Goal: Task Accomplishment & Management: Use online tool/utility

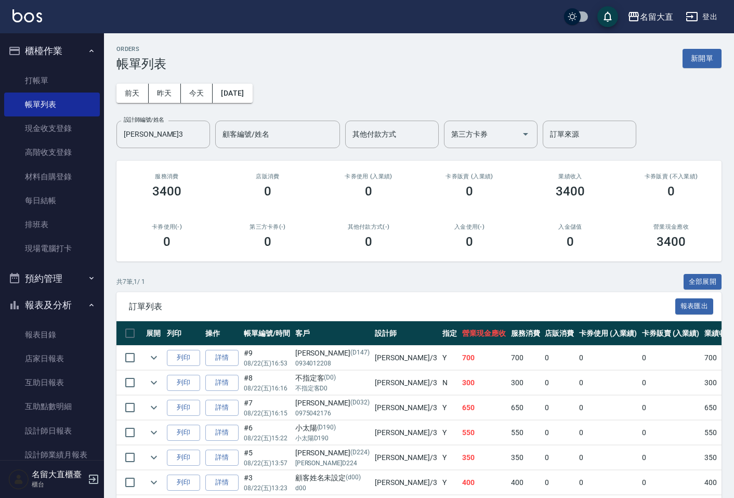
scroll to position [72, 0]
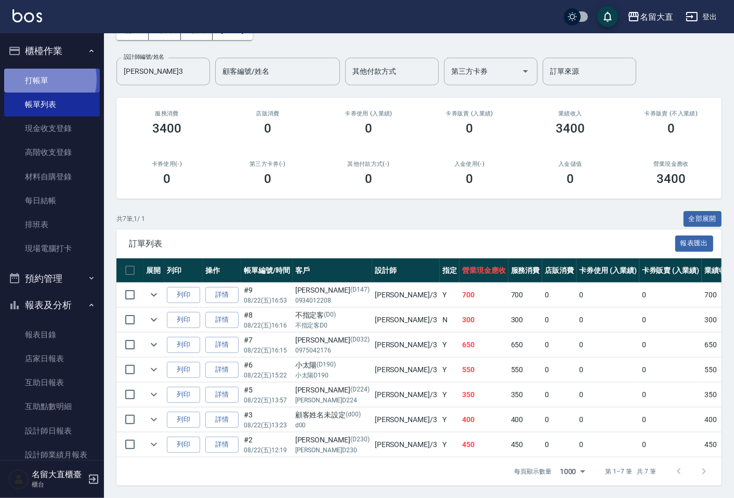
drag, startPoint x: 0, startPoint y: 0, endPoint x: 37, endPoint y: 79, distance: 87.2
click at [37, 79] on link "打帳單" at bounding box center [52, 81] width 96 height 24
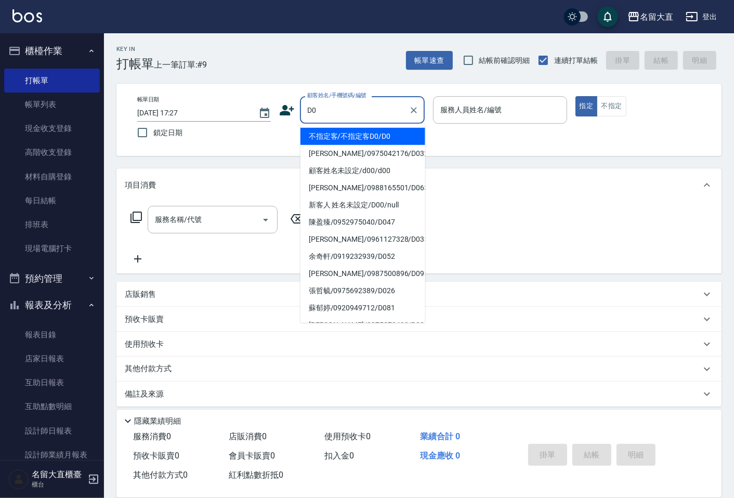
type input "不指定客/不指定客D0/D0"
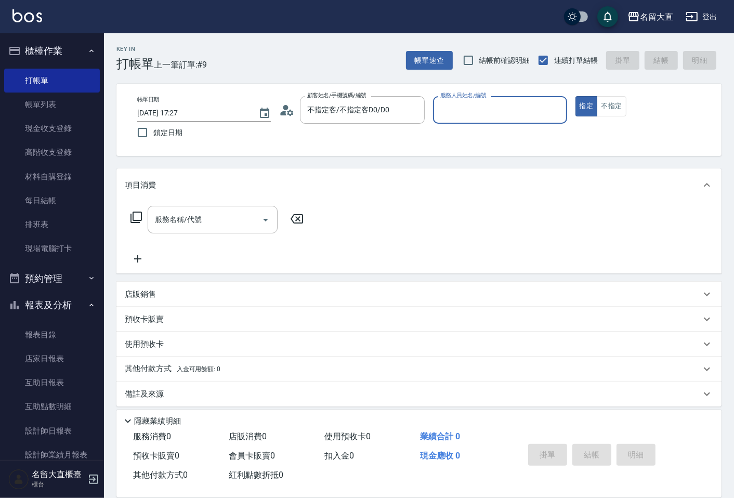
type input "[PERSON_NAME]3"
click at [575, 96] on button "指定" at bounding box center [586, 106] width 22 height 20
type button "true"
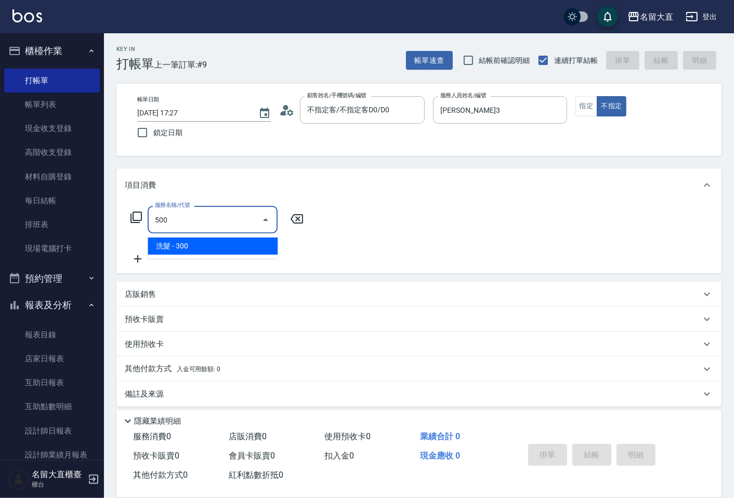
type input "洗髮(500)"
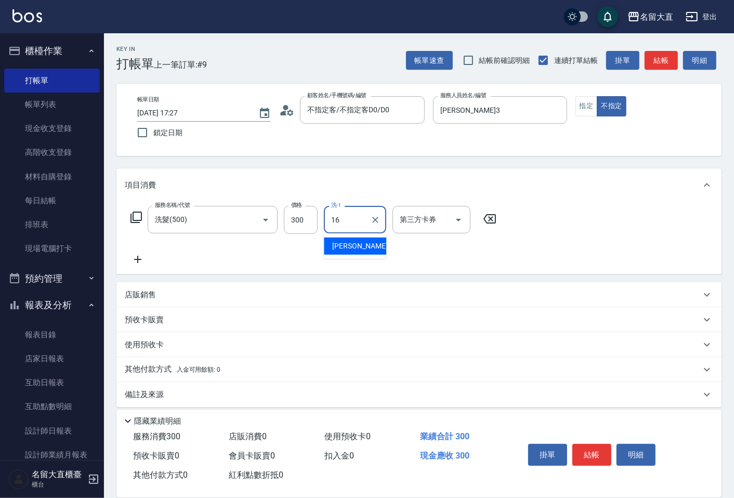
type input "[PERSON_NAME]-16"
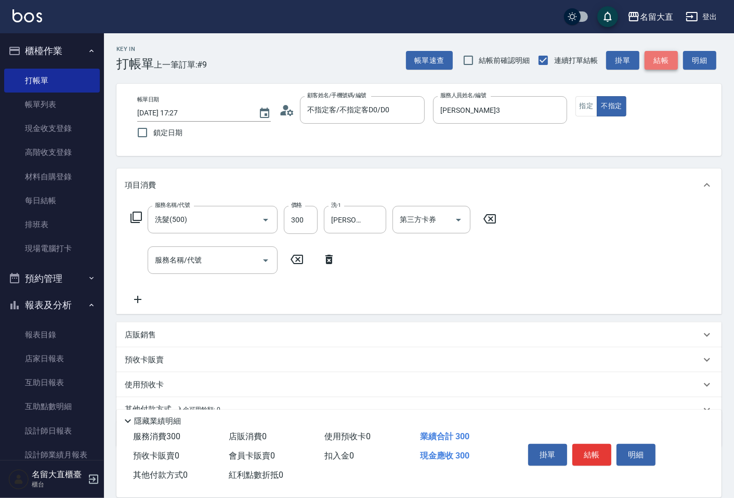
click at [669, 65] on button "結帳" at bounding box center [660, 60] width 33 height 19
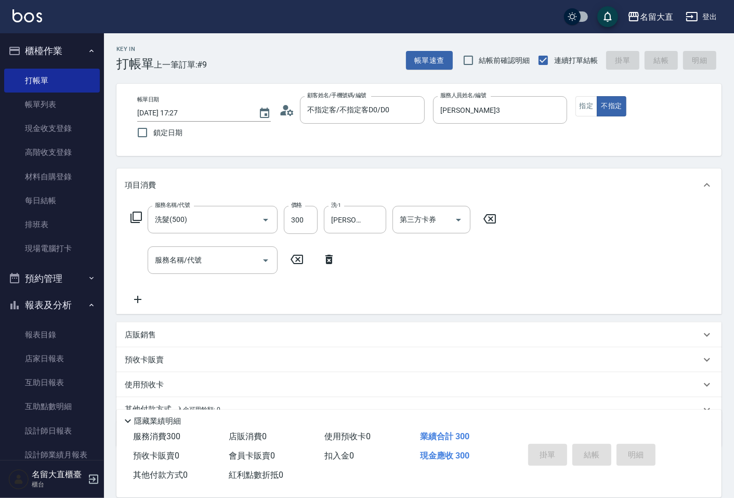
drag, startPoint x: 47, startPoint y: 104, endPoint x: 160, endPoint y: 6, distance: 149.9
click at [46, 104] on link "帳單列表" at bounding box center [52, 105] width 96 height 24
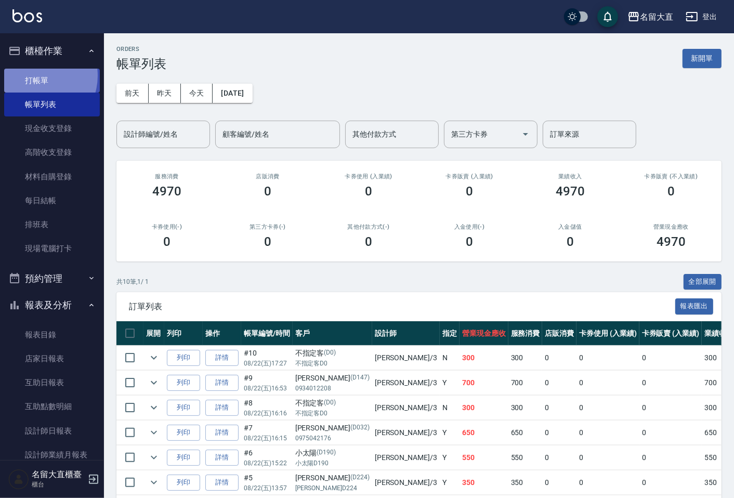
click at [34, 75] on link "打帳單" at bounding box center [52, 81] width 96 height 24
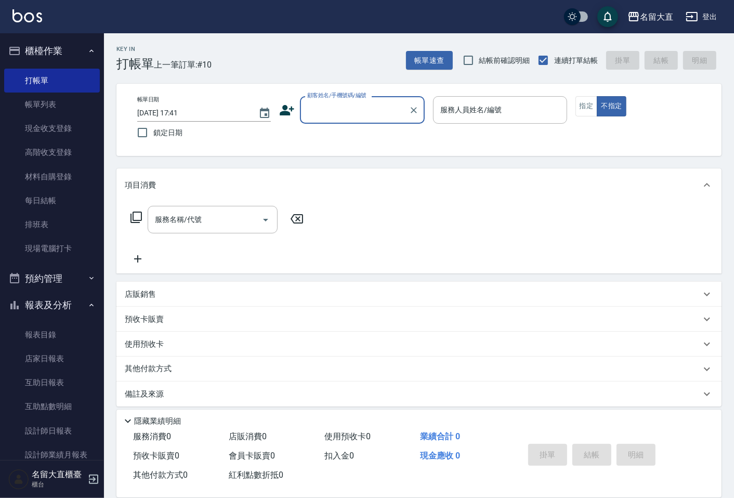
type input "ㄔ"
type input "這"
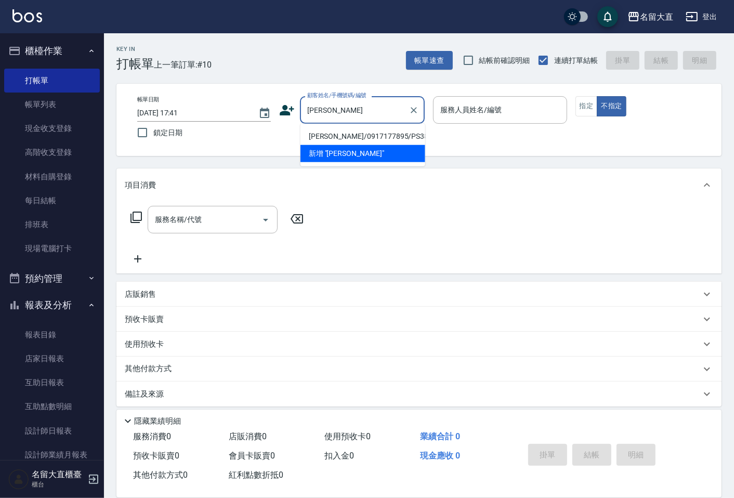
drag, startPoint x: 360, startPoint y: 132, endPoint x: 377, endPoint y: 202, distance: 71.7
click at [377, 202] on body "名留大直 登出 櫃檯作業 打帳單 帳單列表 現金收支登錄 高階收支登錄 材料自購登錄 每日結帳 排班表 現場電腦打卡 預約管理 預約管理 單日預約紀錄 單週預…" at bounding box center [367, 252] width 734 height 505
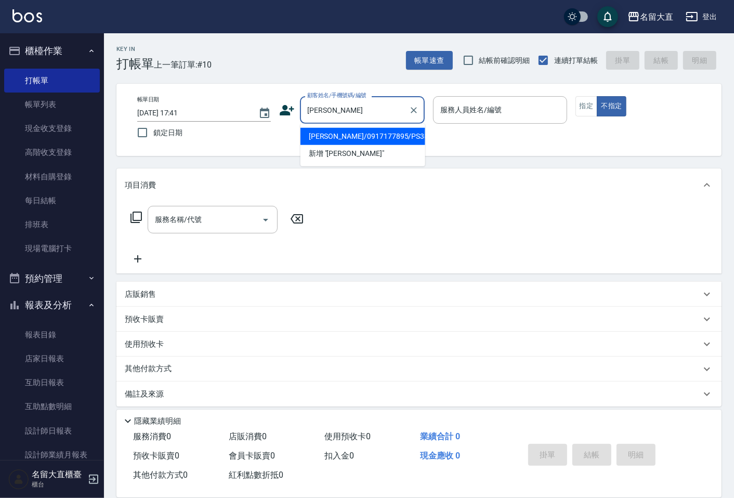
type input "趙"
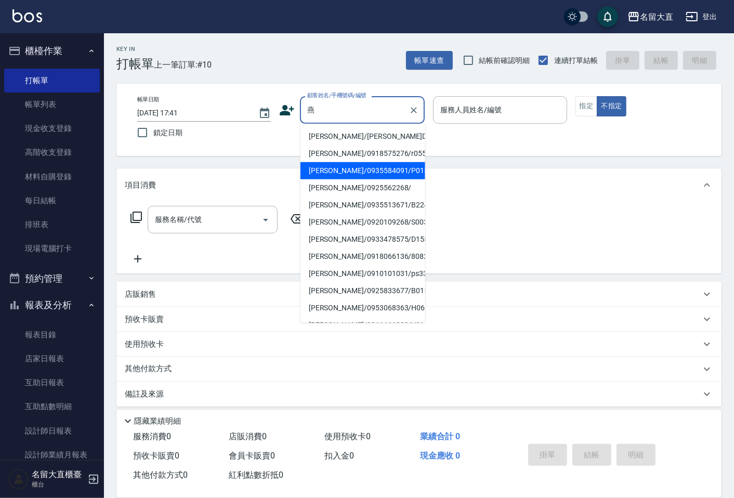
drag, startPoint x: 382, startPoint y: 157, endPoint x: 391, endPoint y: 160, distance: 9.4
click at [383, 162] on ul "[PERSON_NAME]/[PERSON_NAME]D034/D034 [PERSON_NAME]/0918575276/r055 [PERSON_NAME…" at bounding box center [362, 223] width 125 height 199
type input "燕"
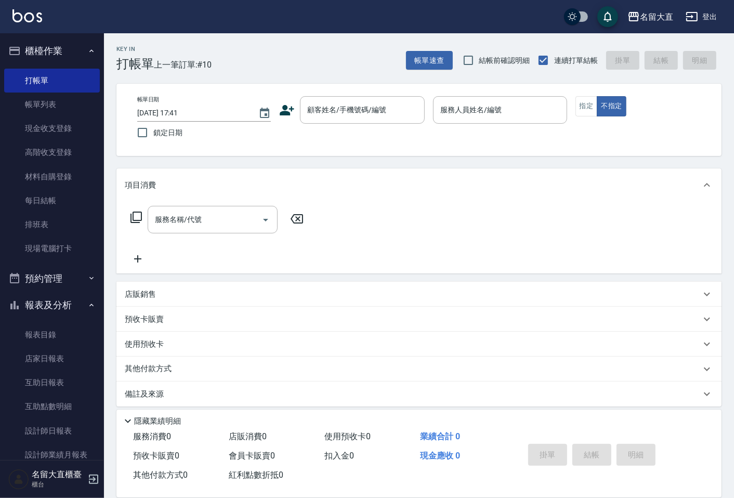
click at [477, 191] on div "項目消費" at bounding box center [418, 184] width 605 height 33
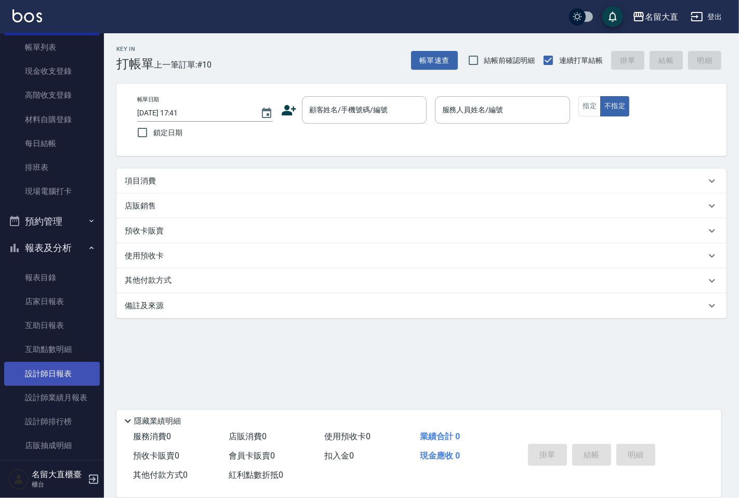
scroll to position [124, 0]
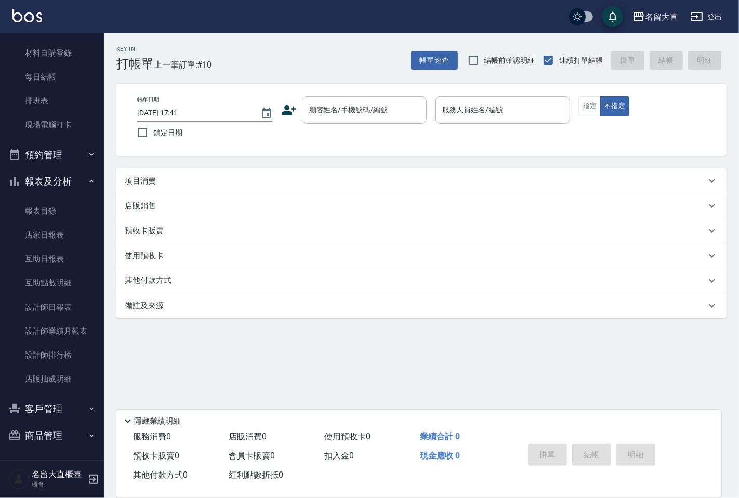
click at [63, 400] on button "客戶管理" at bounding box center [52, 409] width 96 height 27
click at [58, 430] on link "客戶列表" at bounding box center [52, 438] width 96 height 24
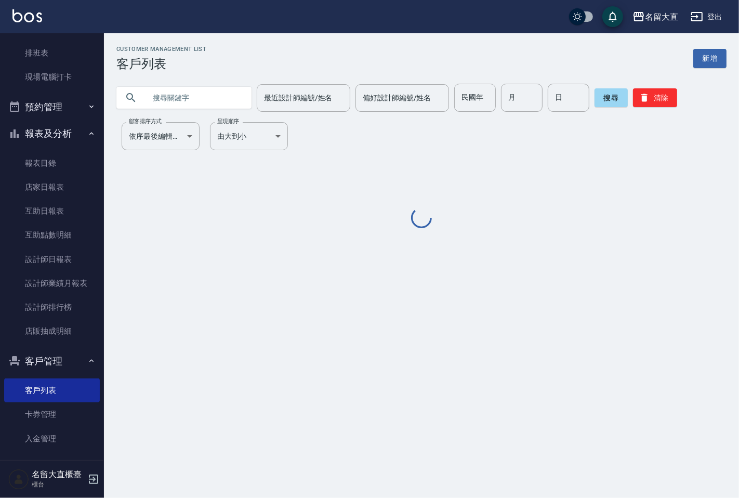
scroll to position [204, 0]
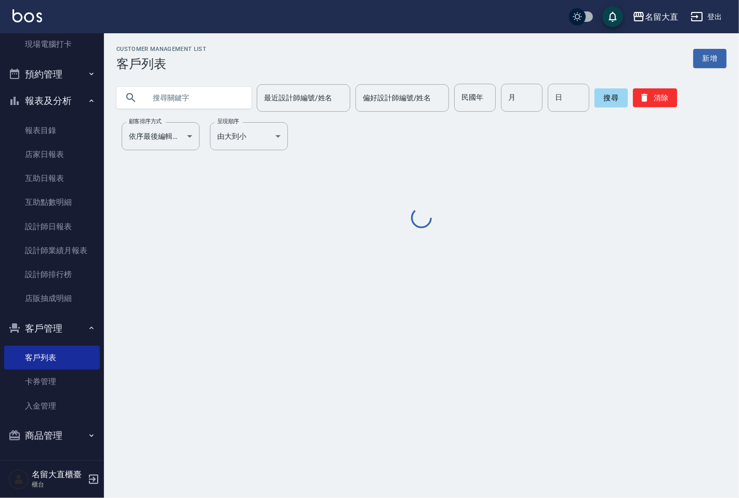
click at [204, 85] on input "text" at bounding box center [195, 98] width 98 height 28
type input "ㄐ"
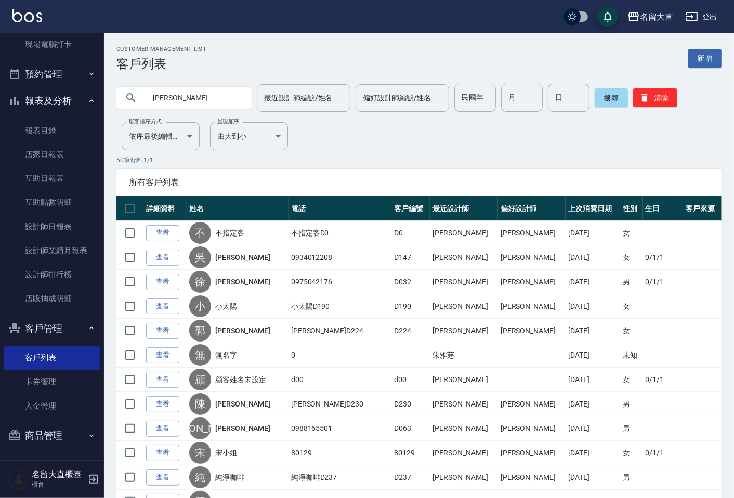
type input "王"
type input "燕"
click at [617, 91] on button "搜尋" at bounding box center [611, 97] width 33 height 19
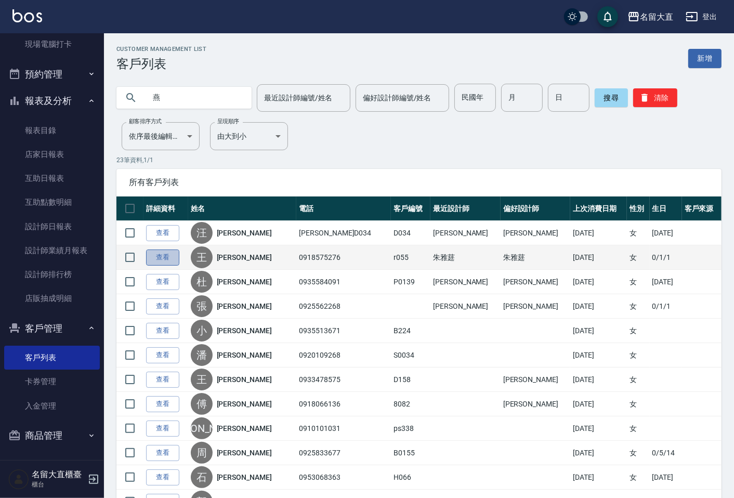
click at [169, 252] on link "查看" at bounding box center [162, 257] width 33 height 16
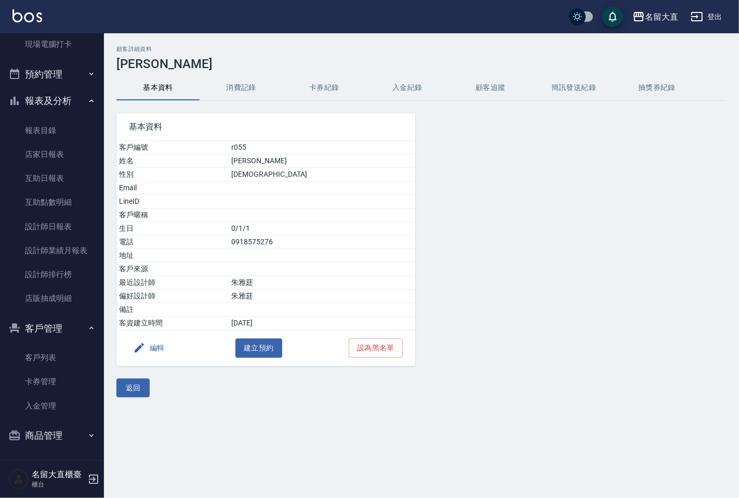
click at [222, 84] on button "消費記錄" at bounding box center [241, 87] width 83 height 25
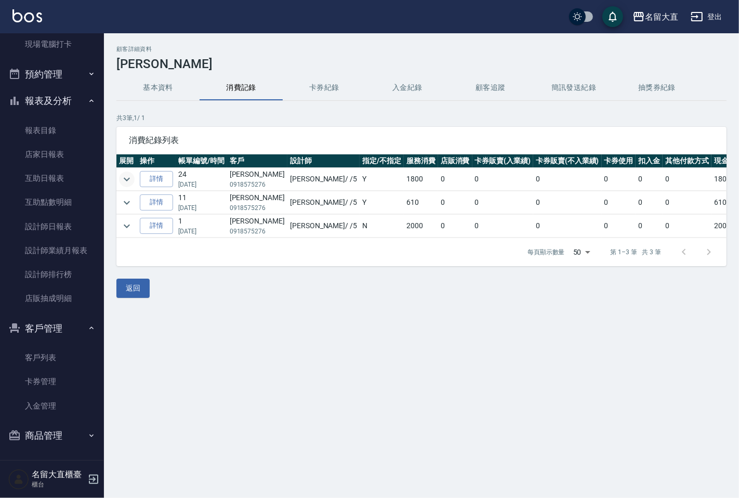
click at [127, 177] on icon "expand row" at bounding box center [127, 179] width 12 height 12
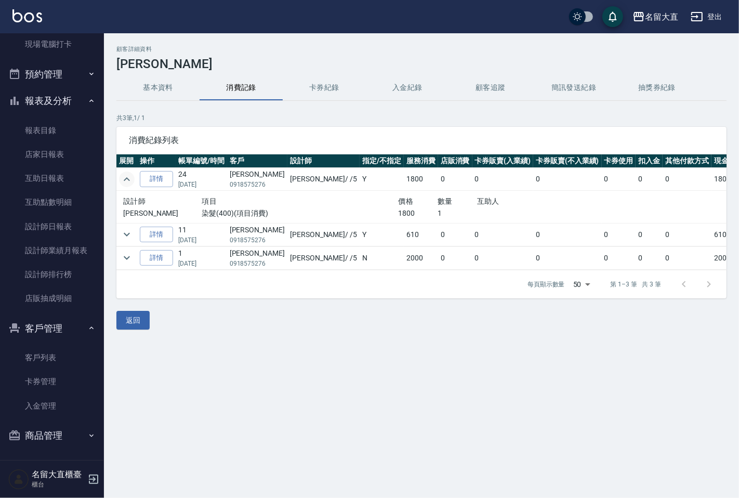
click at [127, 177] on icon "expand row" at bounding box center [127, 179] width 12 height 12
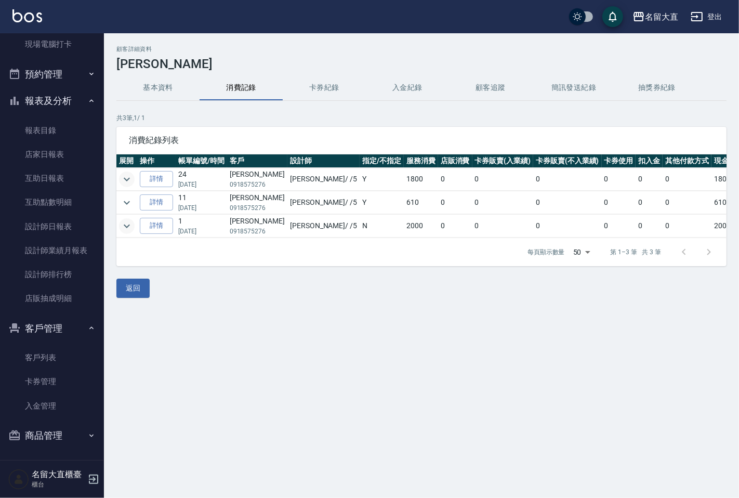
click at [122, 222] on icon "expand row" at bounding box center [127, 226] width 12 height 12
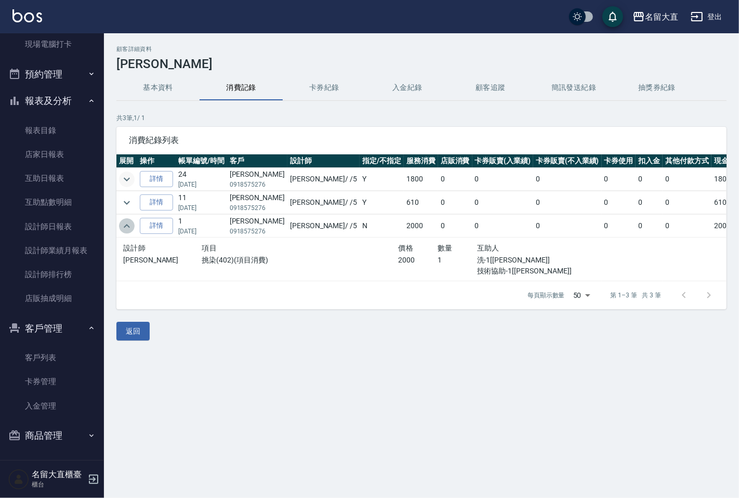
click at [122, 222] on icon "expand row" at bounding box center [127, 226] width 12 height 12
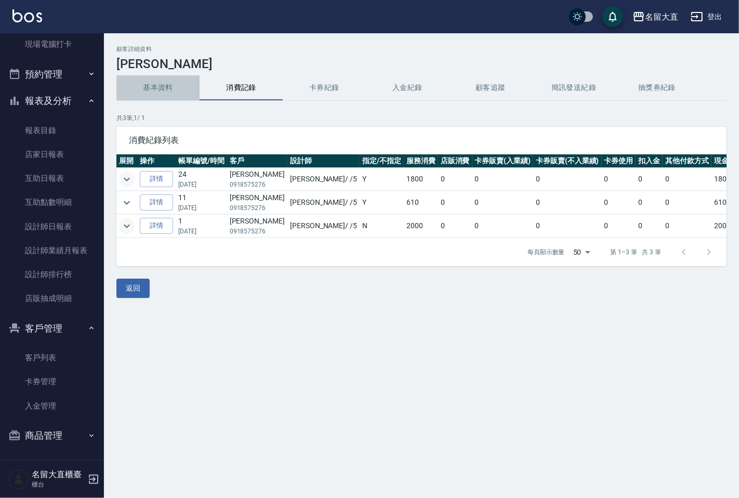
click at [169, 90] on button "基本資料" at bounding box center [157, 87] width 83 height 25
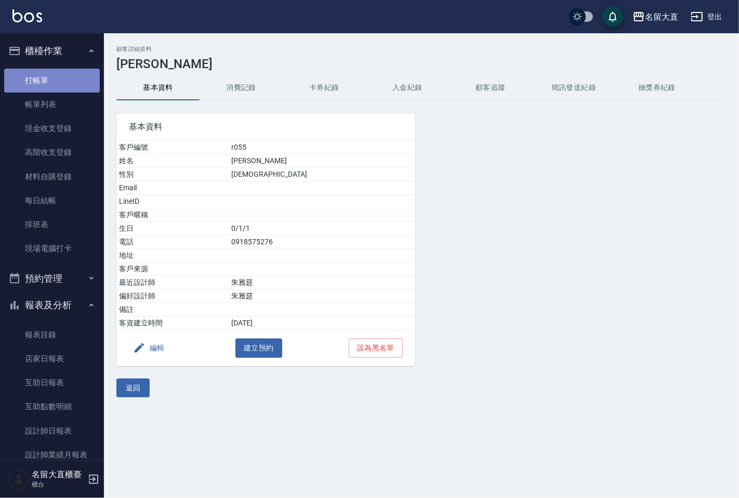
click at [76, 87] on link "打帳單" at bounding box center [52, 81] width 96 height 24
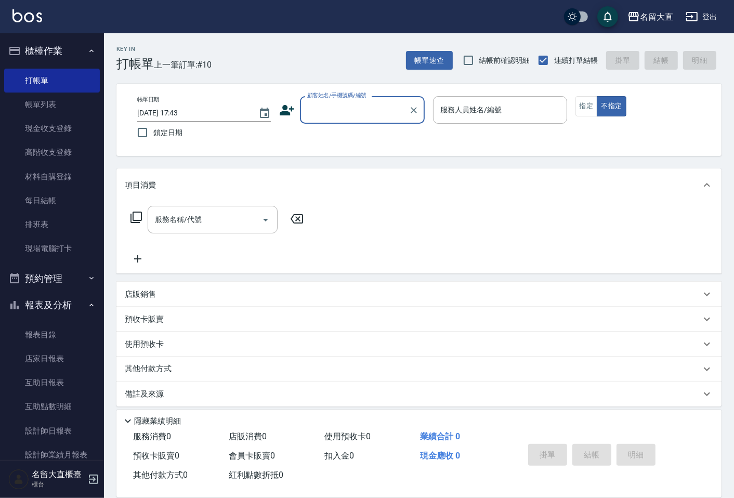
click at [333, 113] on input "顧客姓名/手機號碼/編號" at bounding box center [355, 110] width 100 height 18
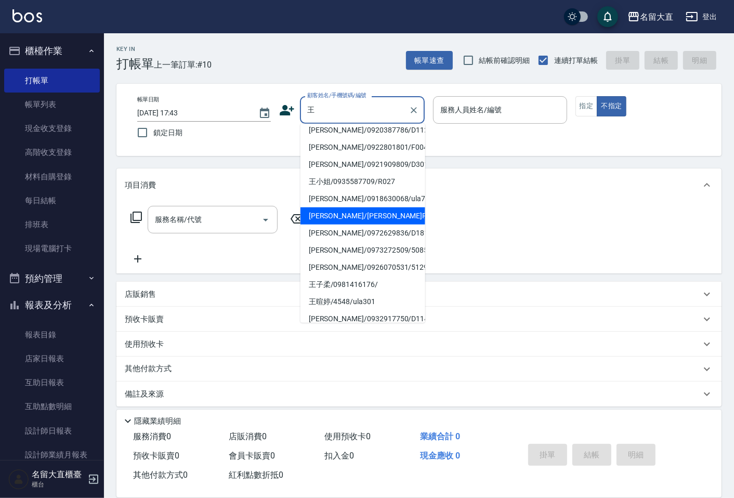
scroll to position [152, 0]
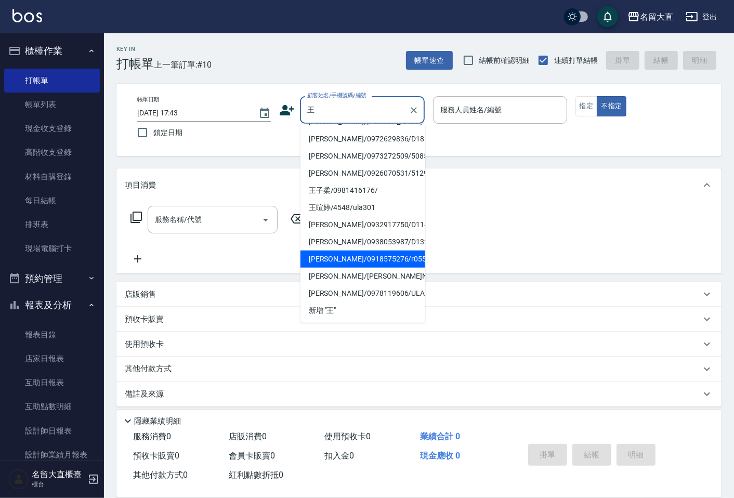
click at [404, 113] on li "[PERSON_NAME]/0918630068/ula74" at bounding box center [362, 104] width 125 height 17
type input "[PERSON_NAME]/0918630068/ula74"
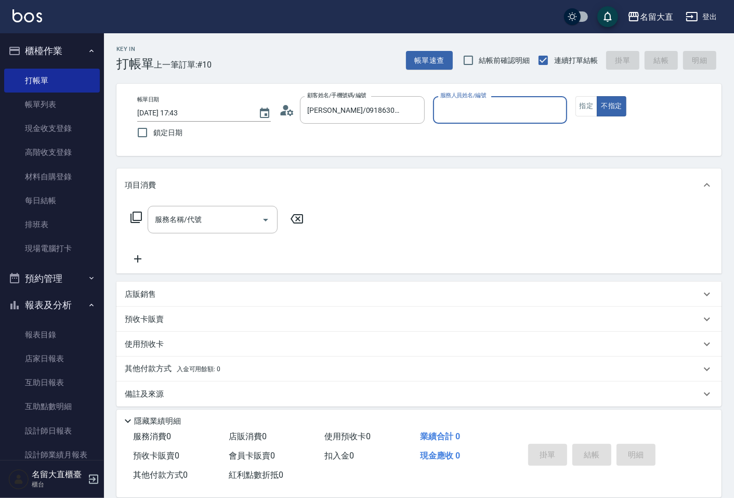
click at [409, 113] on icon "Clear" at bounding box center [414, 110] width 10 height 10
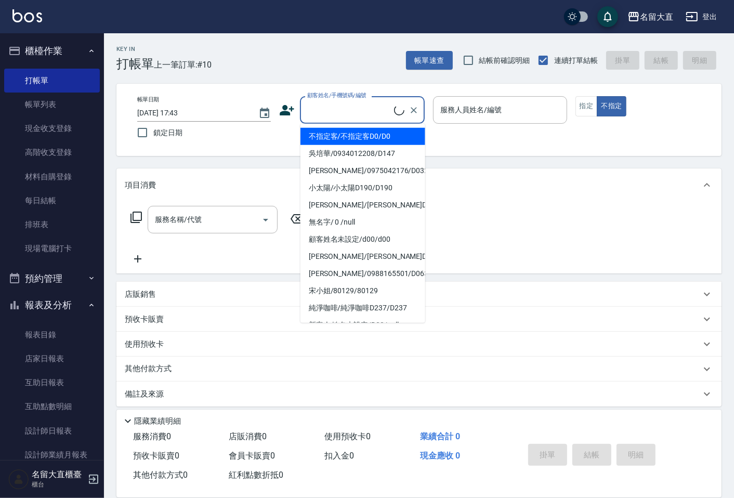
click at [393, 112] on div "顧客姓名/手機號碼/編號" at bounding box center [362, 110] width 125 height 28
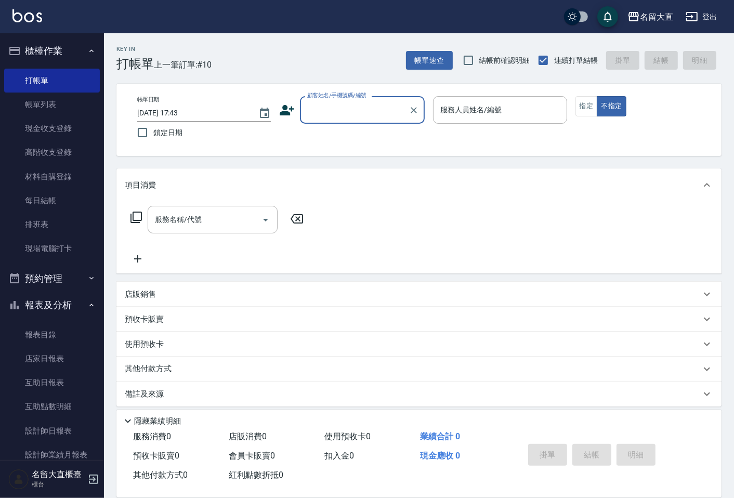
click at [376, 108] on input "顧客姓名/手機號碼/編號" at bounding box center [355, 110] width 100 height 18
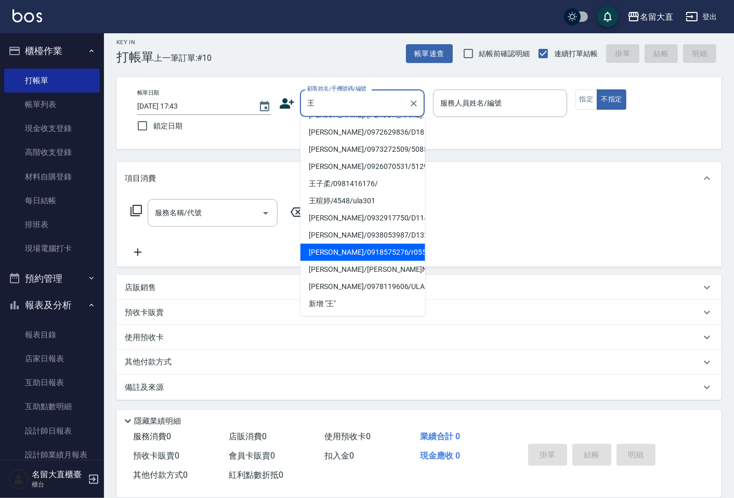
click at [385, 107] on li "[PERSON_NAME]/0918630068/ula74" at bounding box center [362, 97] width 125 height 17
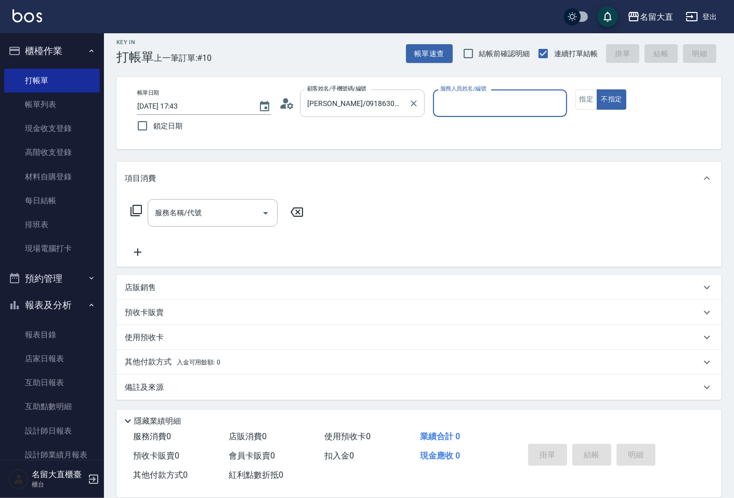
click at [384, 104] on input "[PERSON_NAME]/0918630068/ula74" at bounding box center [355, 103] width 100 height 18
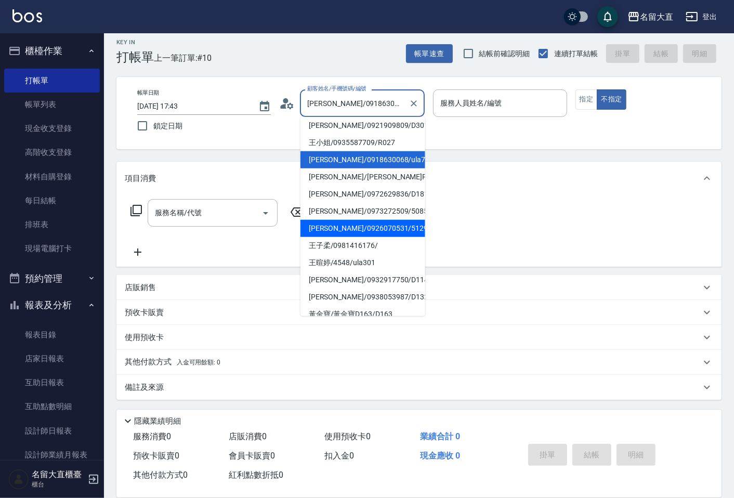
scroll to position [115, 0]
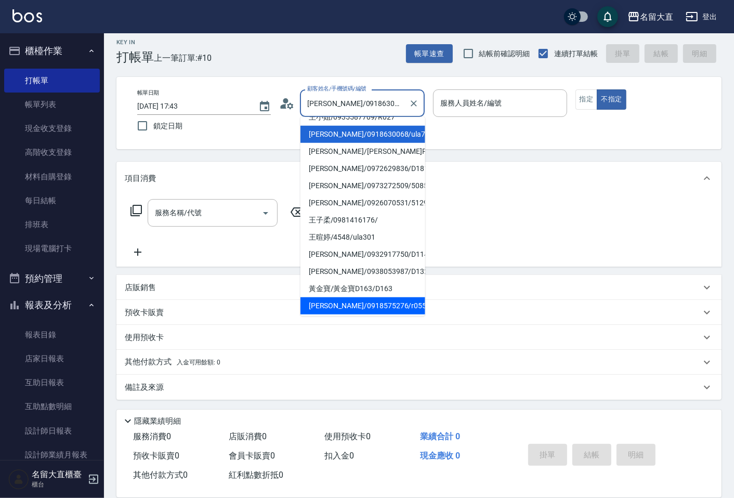
click at [366, 302] on li "[PERSON_NAME]/0918575276/r055" at bounding box center [362, 305] width 125 height 17
type input "[PERSON_NAME]/0918575276/r055"
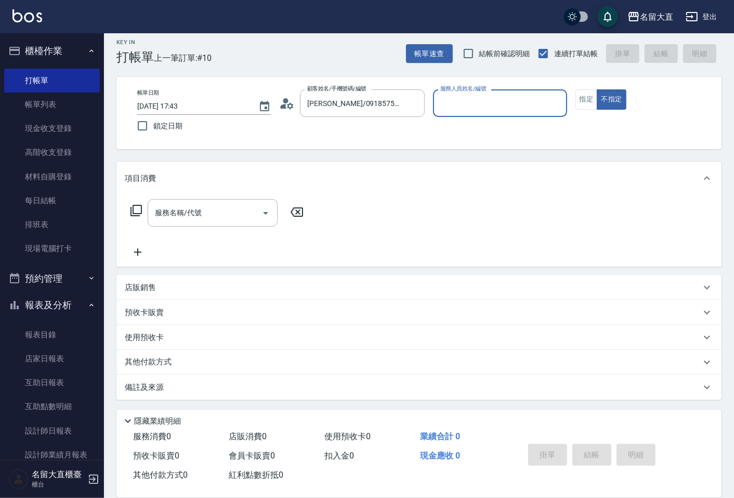
type input "Reese-5"
drag, startPoint x: 584, startPoint y: 97, endPoint x: 475, endPoint y: 143, distance: 118.1
click at [583, 97] on button "指定" at bounding box center [586, 99] width 22 height 20
click at [120, 213] on div "服務名稱/代號 服務名稱/代號" at bounding box center [418, 231] width 605 height 72
click at [138, 212] on icon at bounding box center [136, 210] width 12 height 12
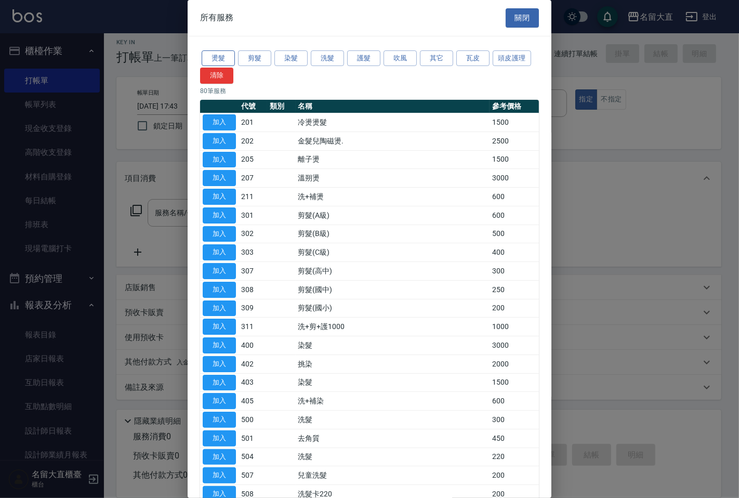
click at [227, 50] on div "燙髮 剪髮 染髮 洗髮 護髮 吹風 其它 瓦皮 頭皮護理 清除" at bounding box center [369, 66] width 339 height 35
click at [223, 59] on button "燙髮" at bounding box center [218, 58] width 33 height 16
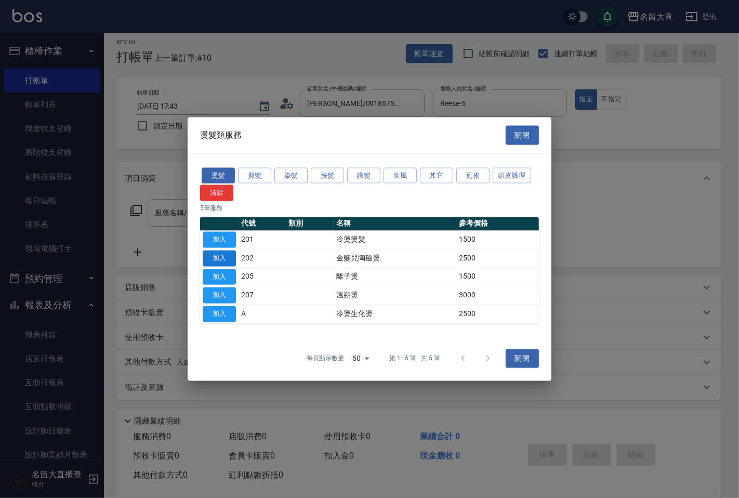
click at [228, 255] on button "加入" at bounding box center [219, 258] width 33 height 16
type input "金髮兒陶磁燙.(202)"
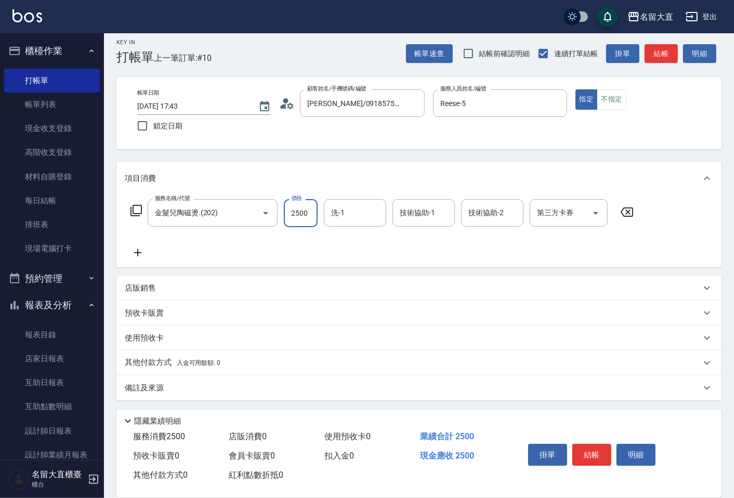
click at [297, 215] on input "2500" at bounding box center [301, 213] width 34 height 28
type input "3499"
click at [136, 249] on icon at bounding box center [138, 252] width 26 height 12
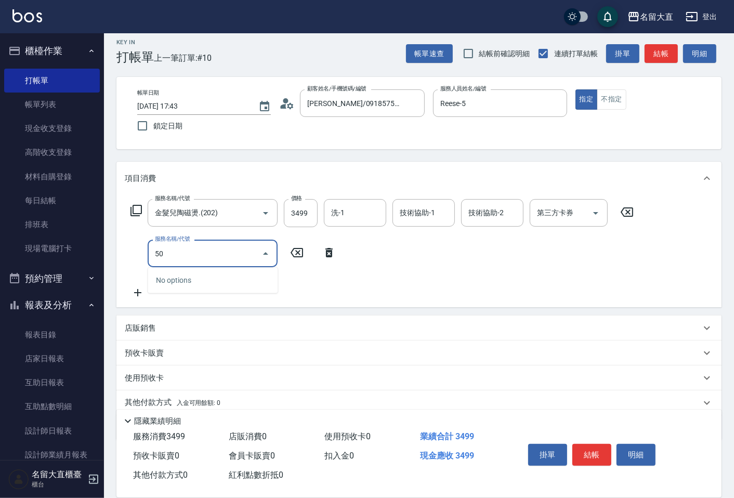
type input "5"
type input "兒童洗髮(507)"
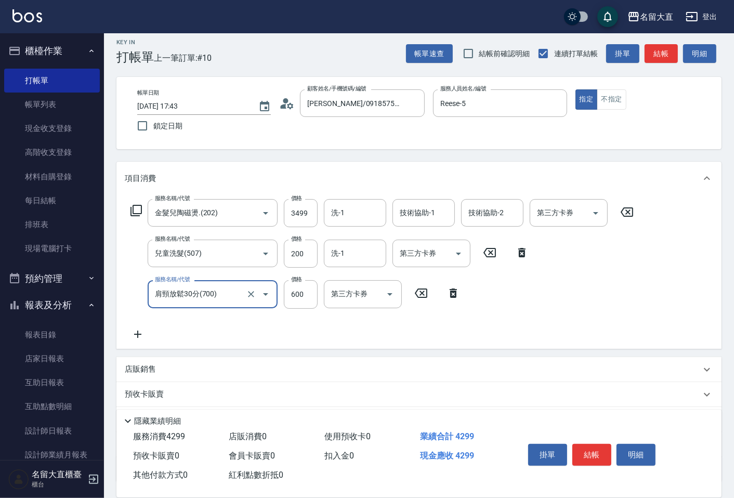
type input "肩頸放鬆30分(700)"
click at [318, 305] on div "服務名稱/代號 肩頸放鬆30分(700) 服務名稱/代號 價格 600 價格 洗-1 洗-1 第三方卡券 第三方卡券" at bounding box center [330, 294] width 410 height 28
click at [299, 297] on input "600" at bounding box center [301, 294] width 34 height 28
type input "350"
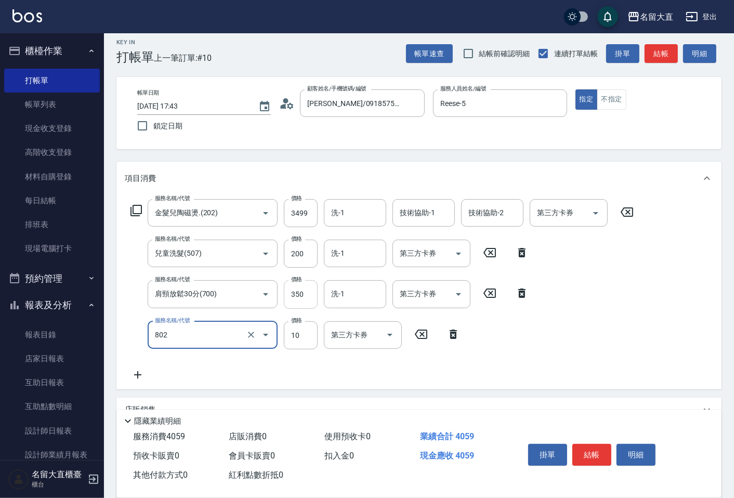
type input "潤絲(802)"
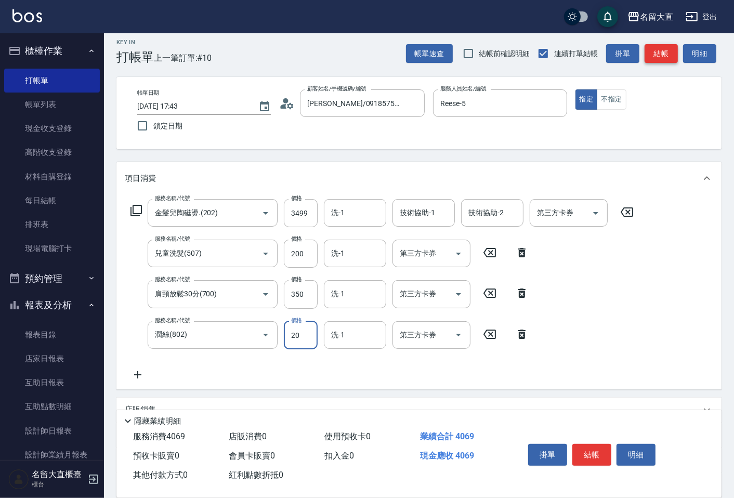
type input "20"
click at [672, 45] on button "結帳" at bounding box center [660, 53] width 33 height 19
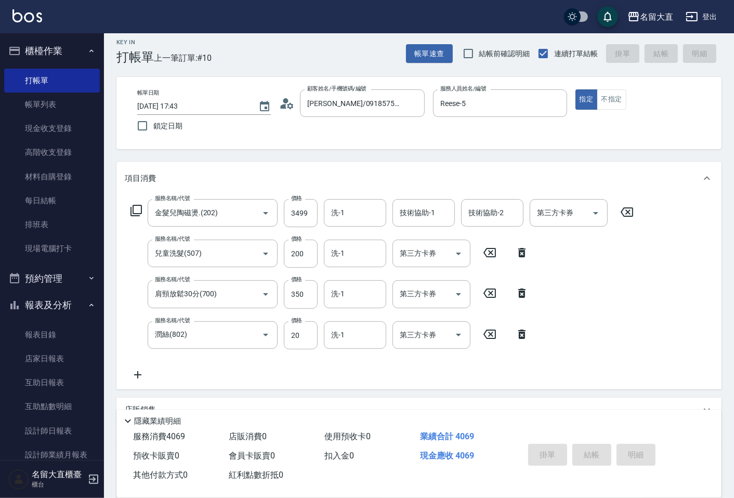
type input "[DATE] 17:44"
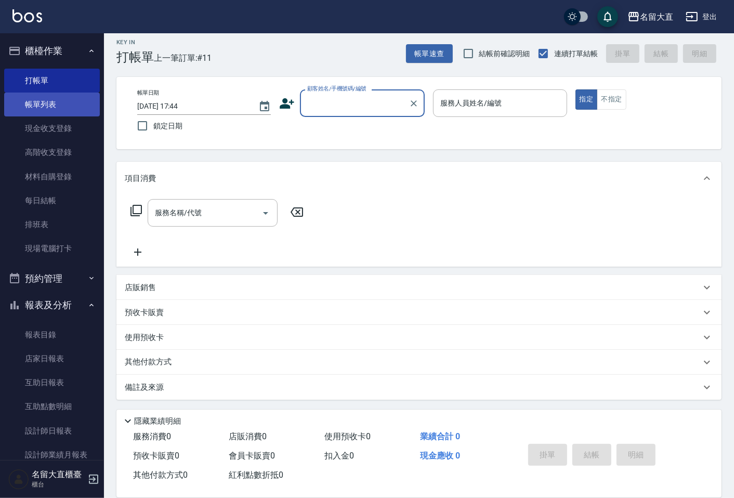
drag, startPoint x: 60, startPoint y: 97, endPoint x: 65, endPoint y: 95, distance: 5.4
click at [60, 96] on link "帳單列表" at bounding box center [52, 105] width 96 height 24
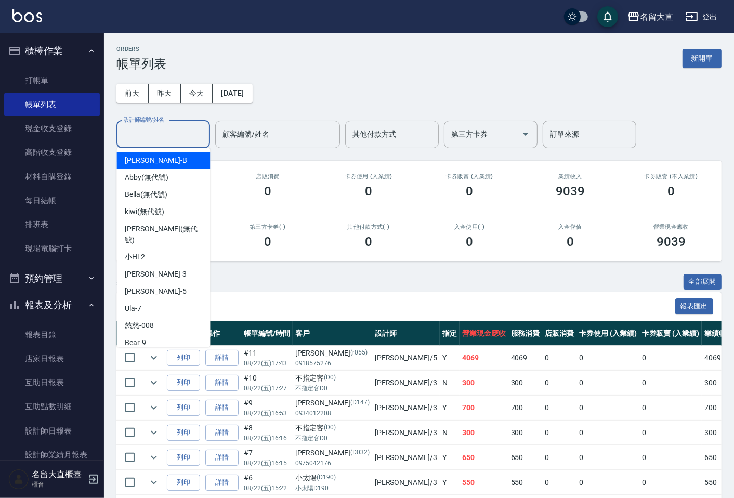
click at [159, 128] on input "設計師編號/姓名" at bounding box center [163, 134] width 84 height 18
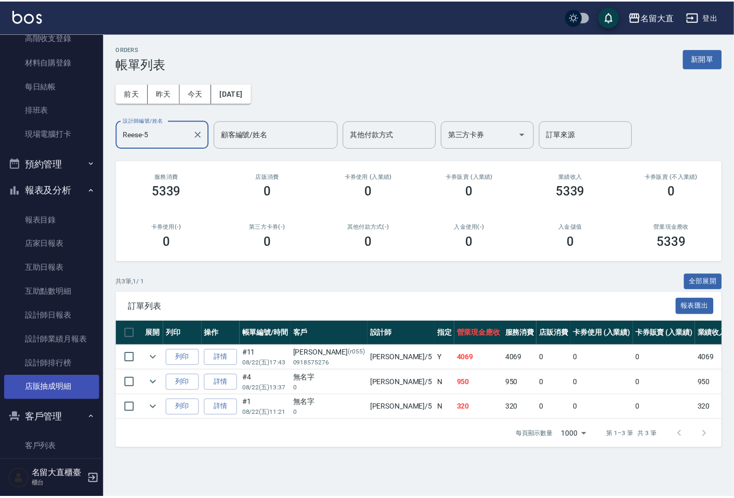
scroll to position [115, 0]
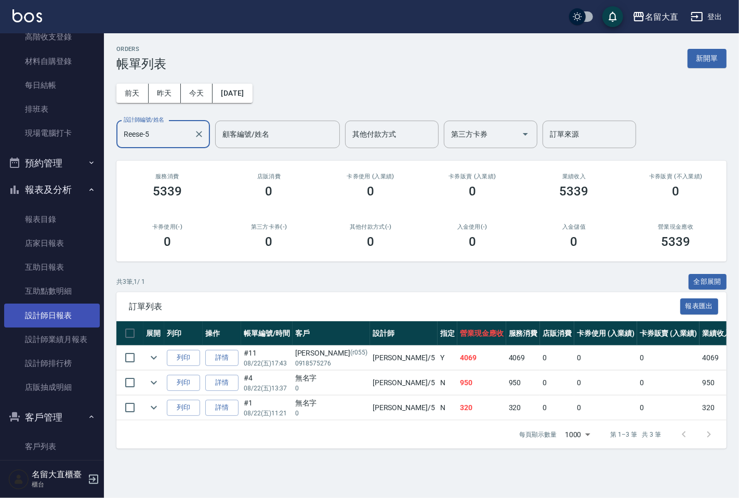
type input "Reese-5"
click at [62, 314] on link "設計師日報表" at bounding box center [52, 316] width 96 height 24
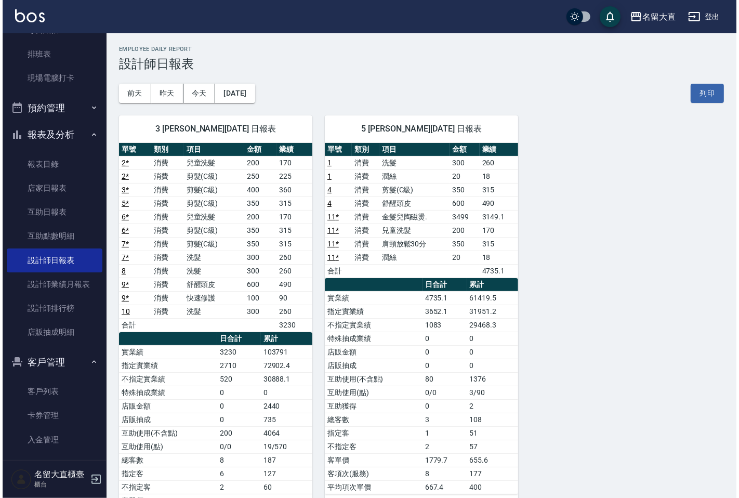
scroll to position [173, 0]
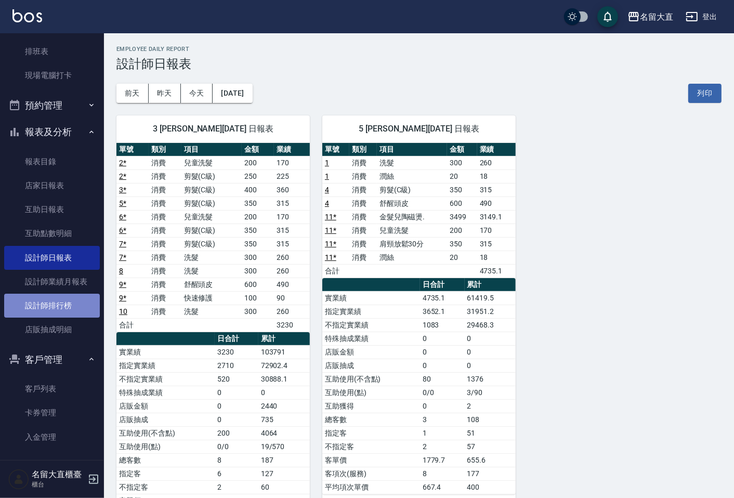
click at [61, 303] on link "設計師排行榜" at bounding box center [52, 306] width 96 height 24
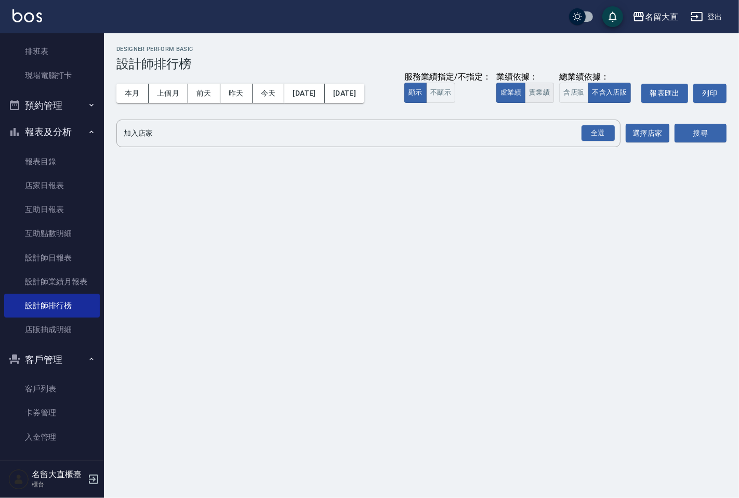
click at [545, 99] on button "實業績" at bounding box center [539, 93] width 29 height 20
click at [536, 141] on input "加入店家" at bounding box center [360, 133] width 479 height 18
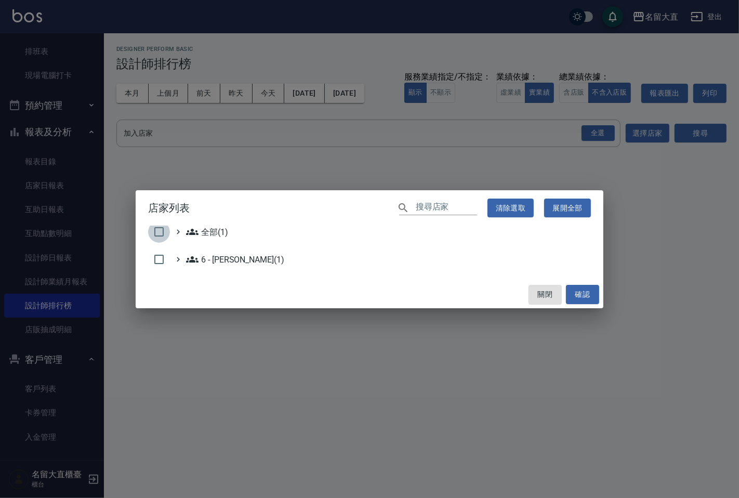
click at [157, 229] on input "checkbox" at bounding box center [159, 232] width 22 height 22
checkbox input "true"
click at [584, 297] on button "確認" at bounding box center [582, 294] width 33 height 19
checkbox input "false"
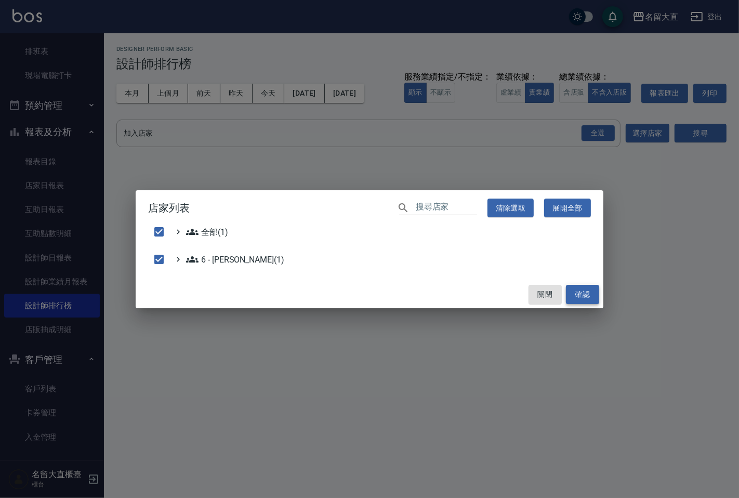
checkbox input "false"
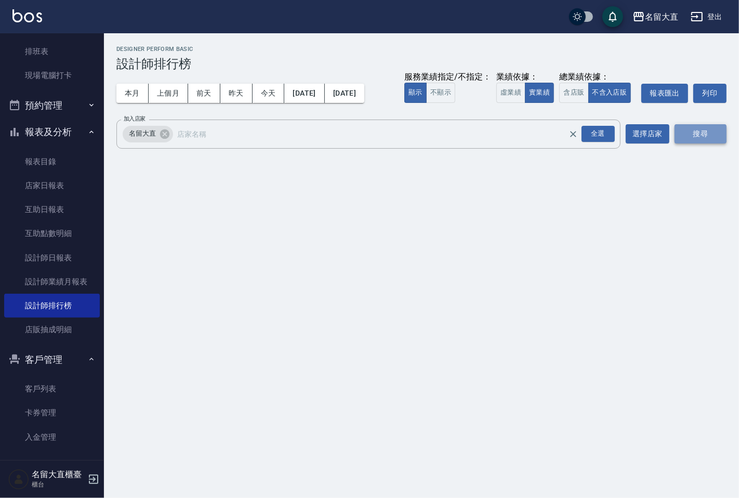
click at [684, 136] on button "搜尋" at bounding box center [701, 133] width 52 height 19
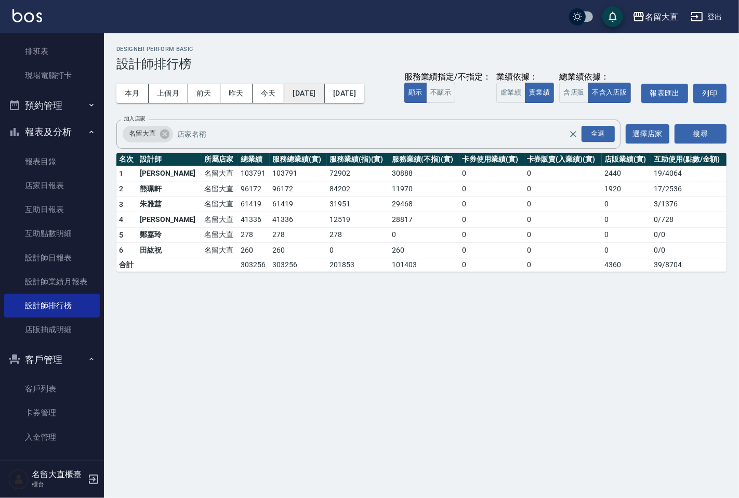
drag, startPoint x: 293, startPoint y: 99, endPoint x: 298, endPoint y: 100, distance: 5.2
click at [298, 100] on button "[DATE]" at bounding box center [304, 93] width 40 height 19
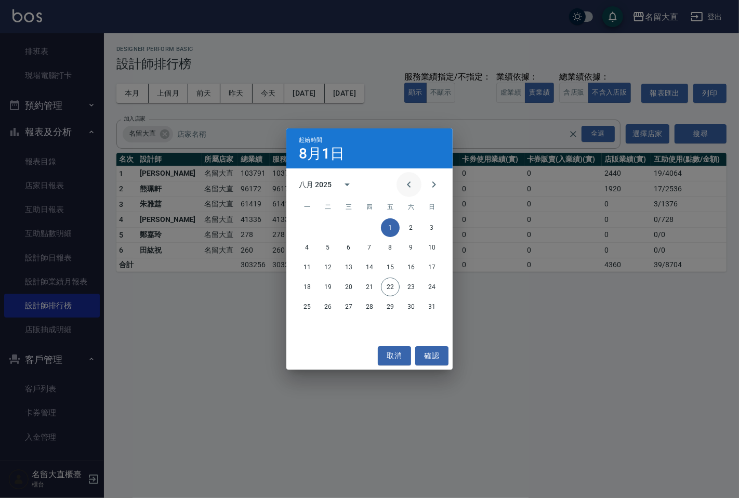
click at [420, 186] on button "Previous month" at bounding box center [409, 184] width 25 height 25
click at [335, 228] on button "1" at bounding box center [328, 227] width 19 height 19
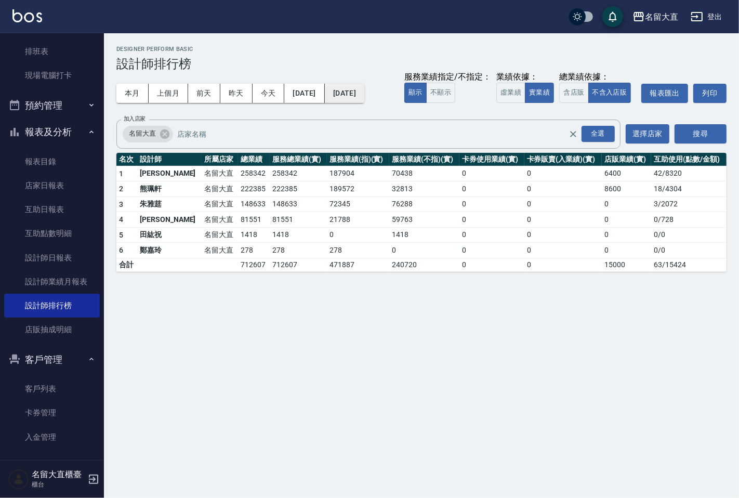
click at [358, 100] on button "[DATE]" at bounding box center [345, 93] width 40 height 19
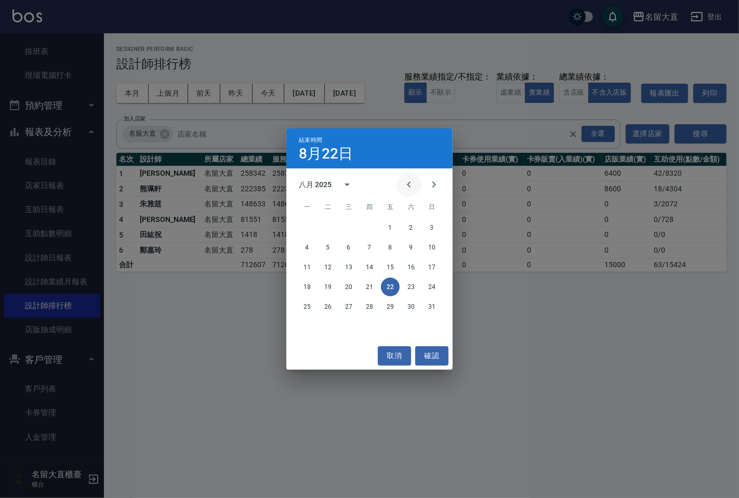
click at [408, 185] on icon "Previous month" at bounding box center [409, 184] width 4 height 6
click at [331, 288] on button "22" at bounding box center [328, 287] width 19 height 19
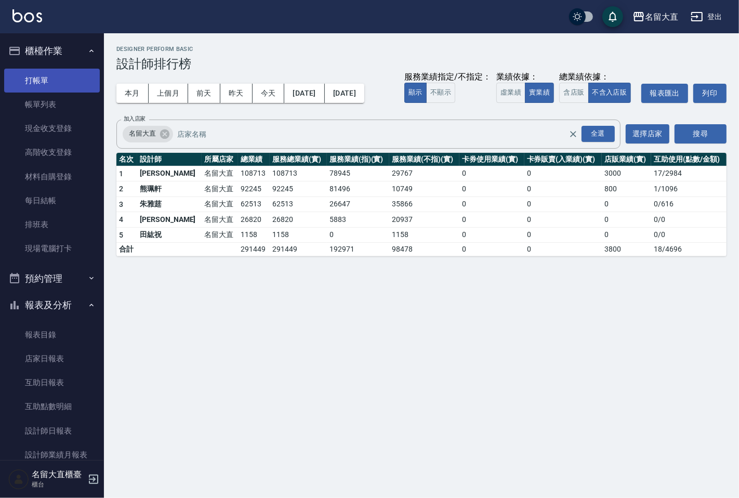
click at [54, 70] on link "打帳單" at bounding box center [52, 81] width 96 height 24
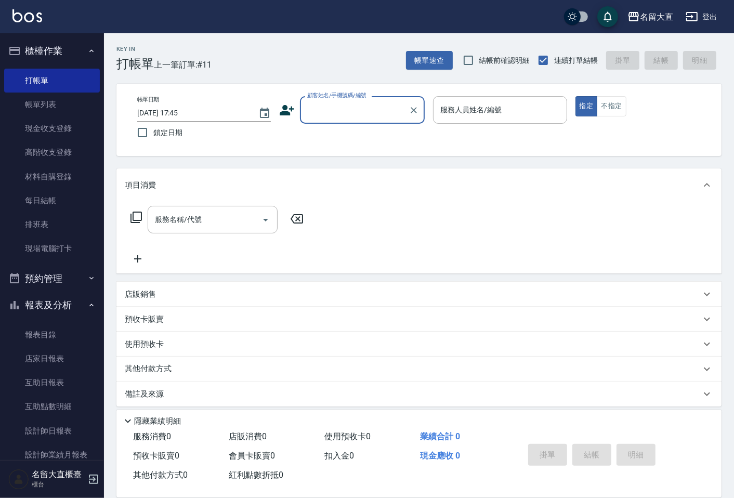
click at [55, 67] on ul "打帳單 帳單列表 現金收支登錄 高階收支登錄 材料自購登錄 每日結帳 排班表 現場電腦打卡" at bounding box center [52, 164] width 96 height 201
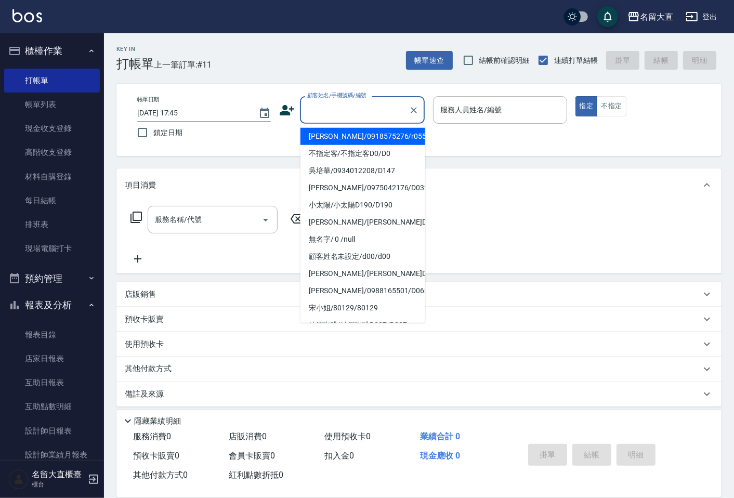
click at [342, 107] on input "顧客姓名/手機號碼/編號" at bounding box center [355, 110] width 100 height 18
type input "不指定客/不指定客D0/D0"
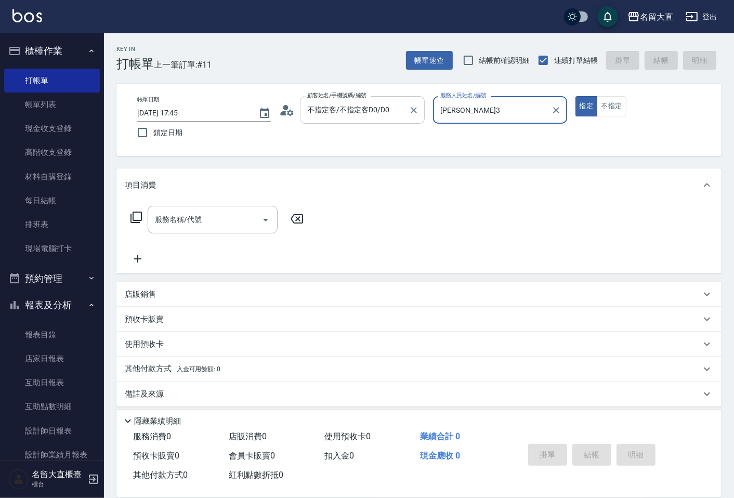
type input "[PERSON_NAME]3"
click at [575, 96] on button "指定" at bounding box center [586, 106] width 22 height 20
type button "true"
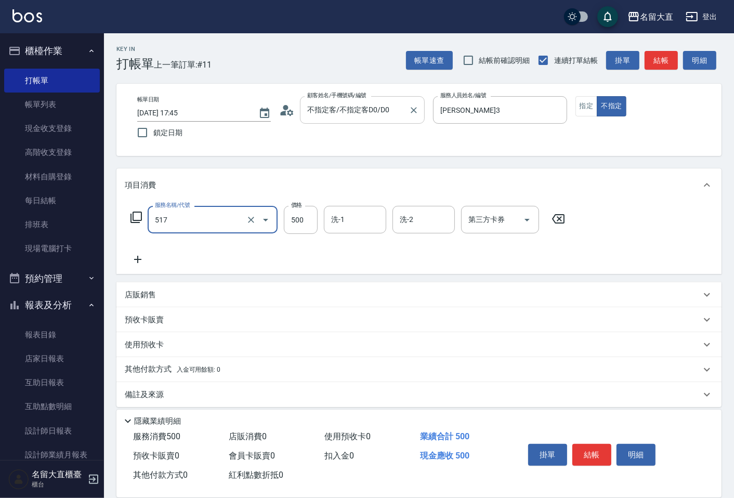
type input "舒醒頭皮(517)"
type input "600"
type input "[PERSON_NAME]-16"
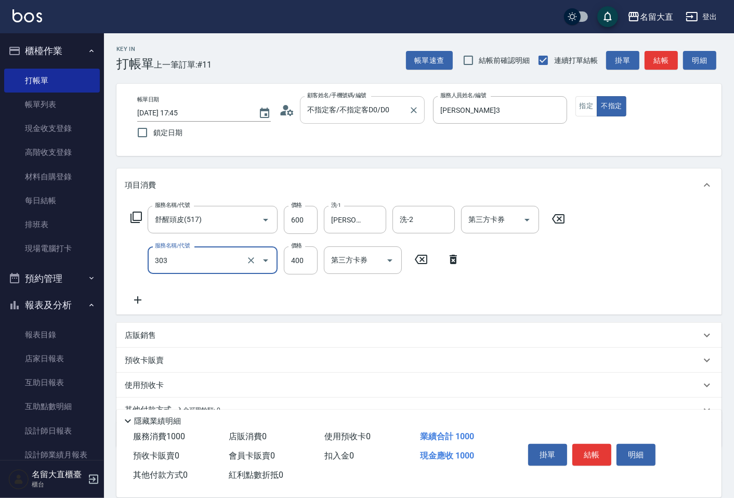
type input "剪髮(C級)(303)"
type input "350"
click at [599, 446] on button "結帳" at bounding box center [591, 455] width 39 height 22
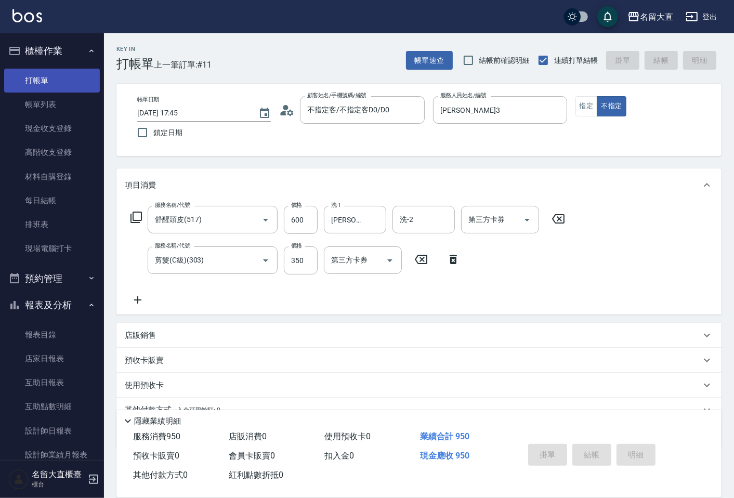
type input "[DATE] 18:03"
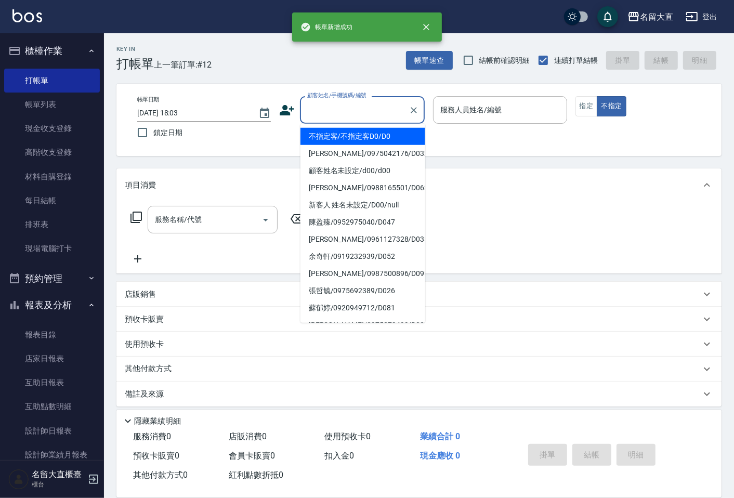
click at [359, 101] on input "顧客姓名/手機號碼/編號" at bounding box center [355, 110] width 100 height 18
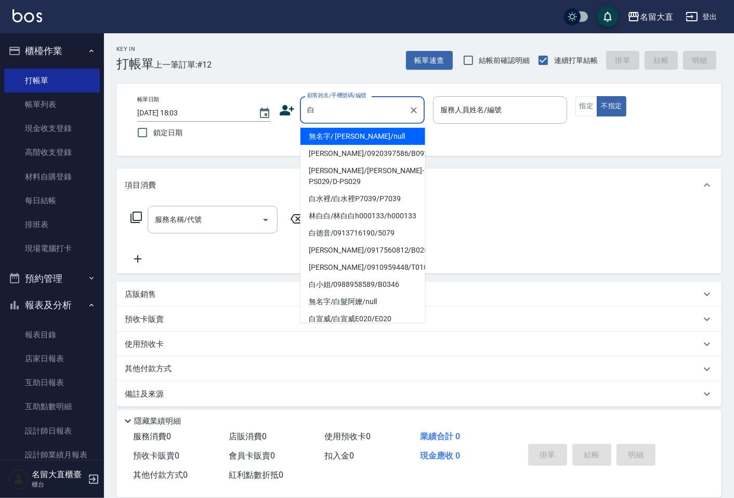
type input "無名字/ [PERSON_NAME]/null"
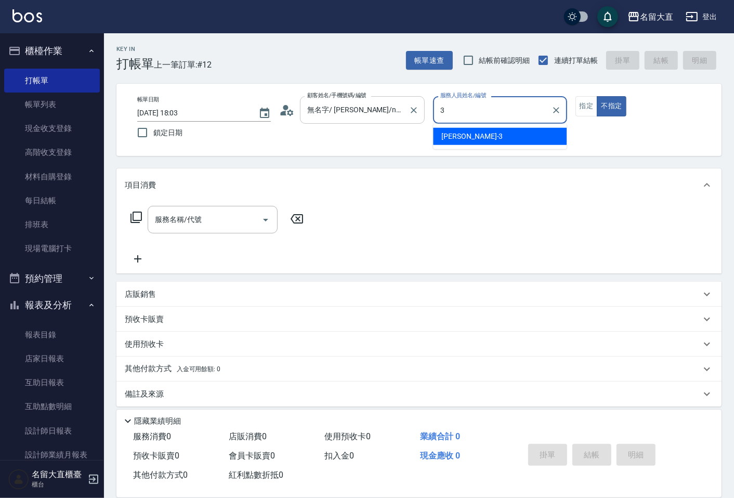
type input "[PERSON_NAME]3"
type button "false"
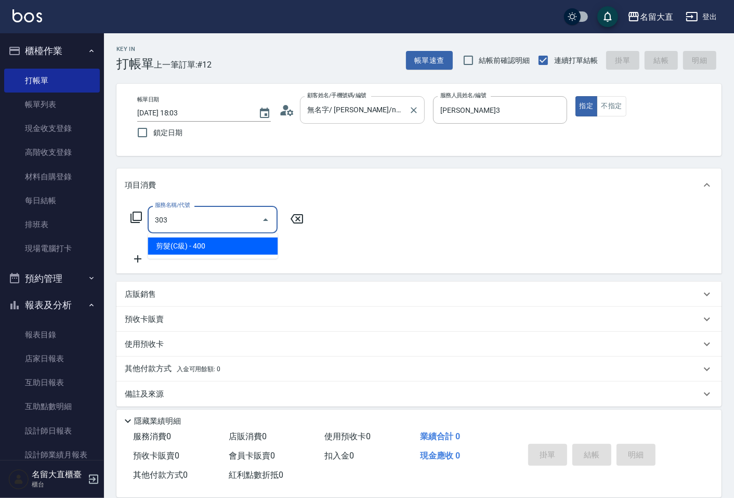
type input "剪髮(C級)(303)"
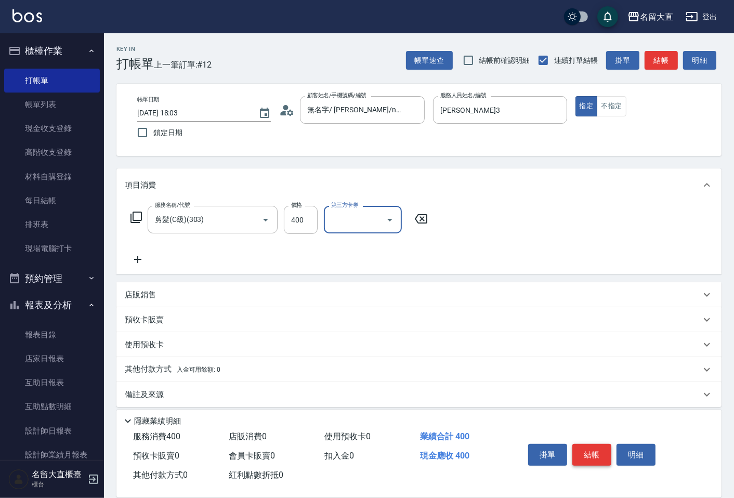
click at [596, 444] on button "結帳" at bounding box center [591, 455] width 39 height 22
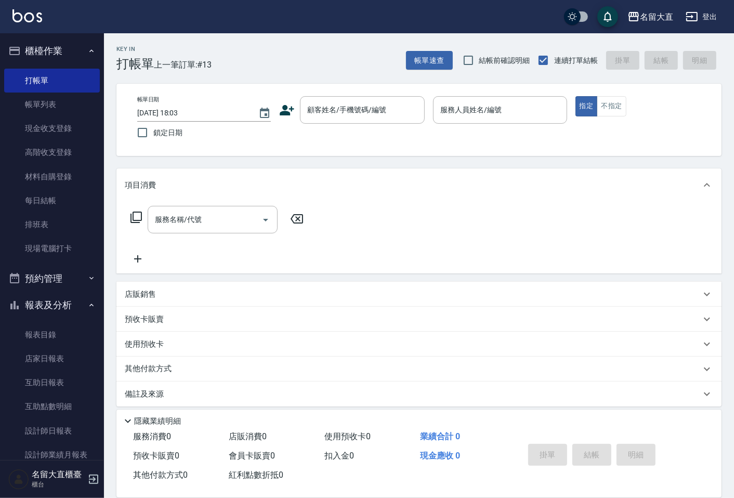
drag, startPoint x: 596, startPoint y: 444, endPoint x: 473, endPoint y: 265, distance: 217.2
click at [603, 420] on div "隱藏業績明細" at bounding box center [422, 421] width 600 height 12
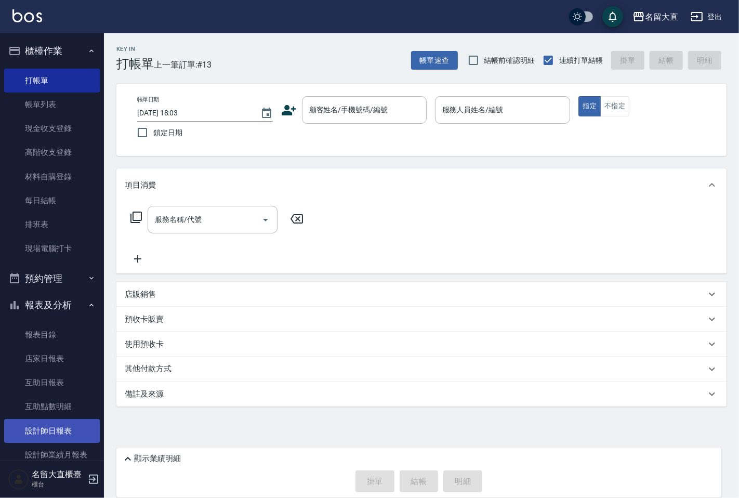
click at [54, 439] on link "設計師日報表" at bounding box center [52, 431] width 96 height 24
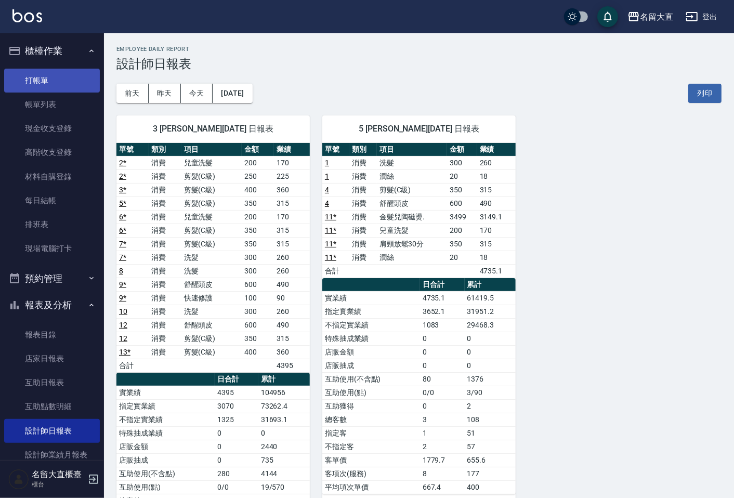
click at [78, 84] on link "打帳單" at bounding box center [52, 81] width 96 height 24
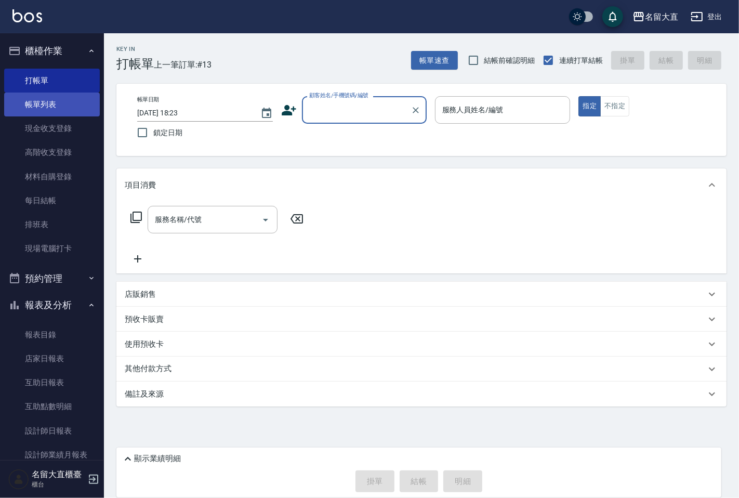
click at [69, 99] on link "帳單列表" at bounding box center [52, 105] width 96 height 24
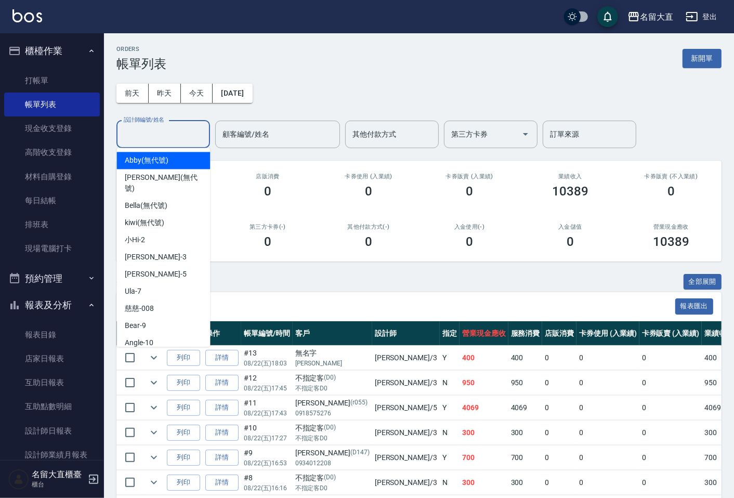
click at [164, 142] on input "設計師編號/姓名" at bounding box center [163, 134] width 84 height 18
click at [152, 252] on span "[PERSON_NAME]3" at bounding box center [155, 257] width 61 height 11
type input "[PERSON_NAME]3"
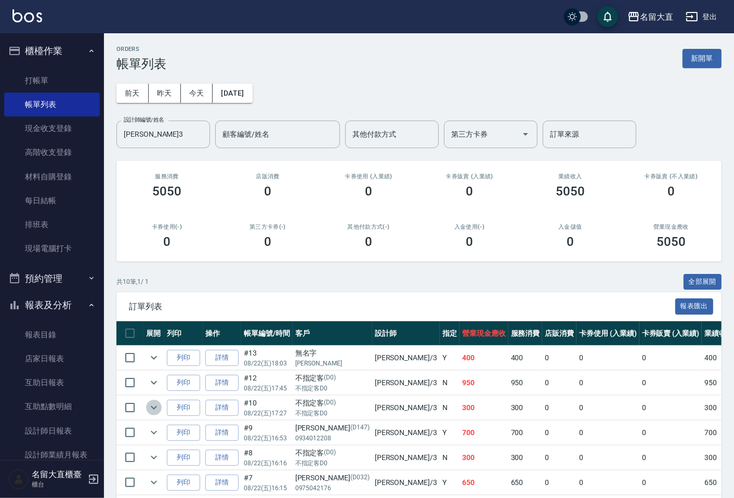
click at [153, 405] on icon "expand row" at bounding box center [154, 407] width 12 height 12
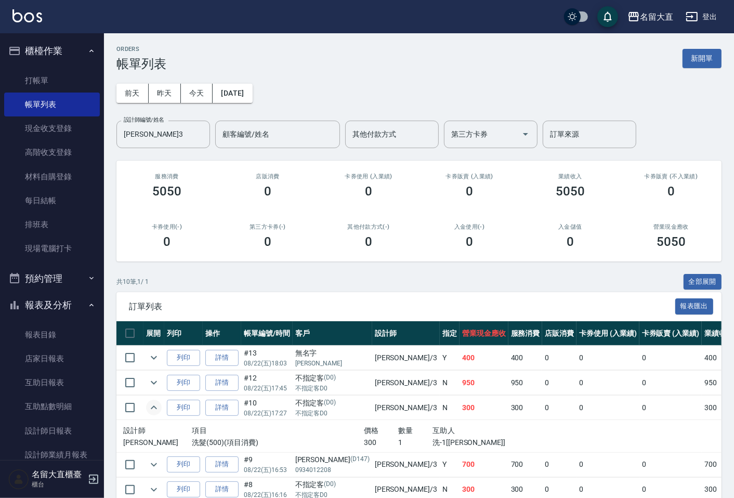
click at [153, 405] on icon "expand row" at bounding box center [154, 407] width 12 height 12
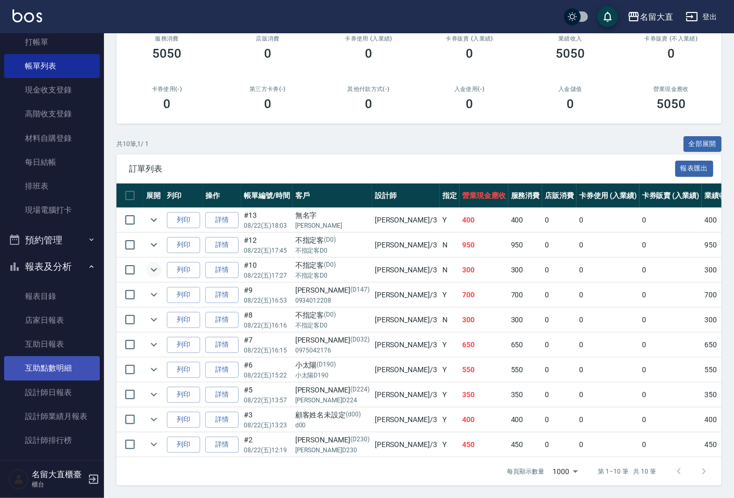
scroll to position [204, 0]
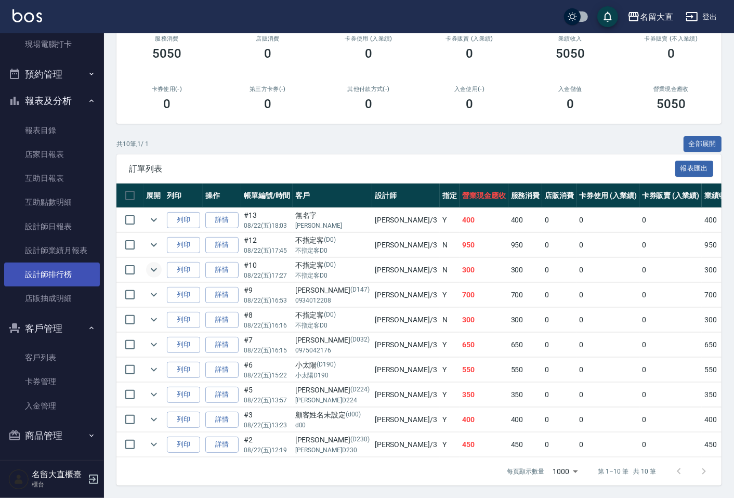
click at [60, 275] on link "設計師排行榜" at bounding box center [52, 274] width 96 height 24
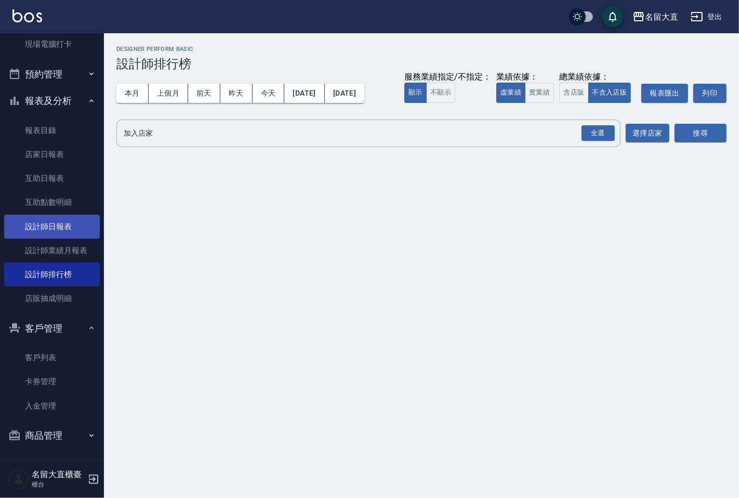
click at [55, 216] on link "設計師日報表" at bounding box center [52, 227] width 96 height 24
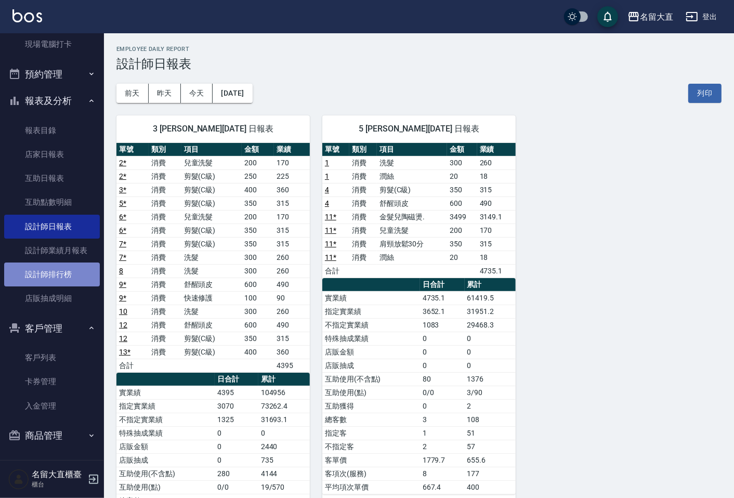
click at [68, 272] on link "設計師排行榜" at bounding box center [52, 274] width 96 height 24
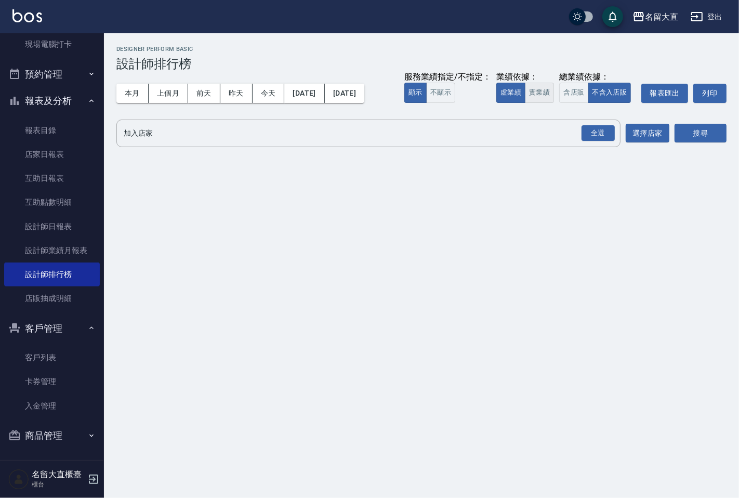
click at [550, 87] on button "實業績" at bounding box center [539, 93] width 29 height 20
click at [614, 134] on div "全選" at bounding box center [598, 133] width 33 height 16
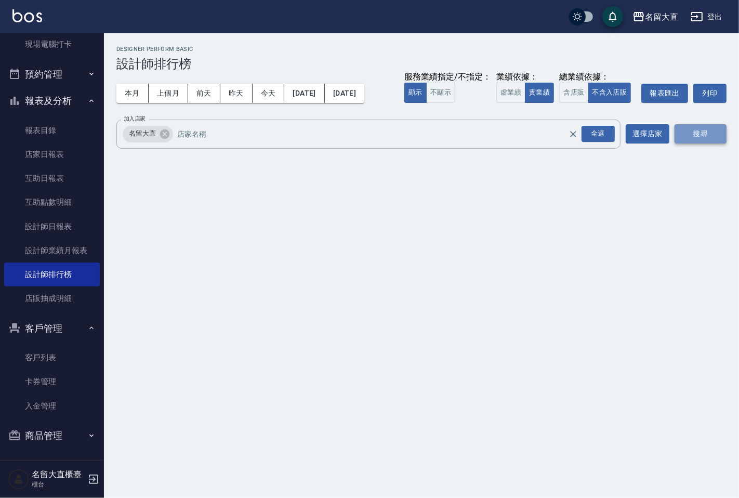
click at [710, 127] on button "搜尋" at bounding box center [701, 133] width 52 height 19
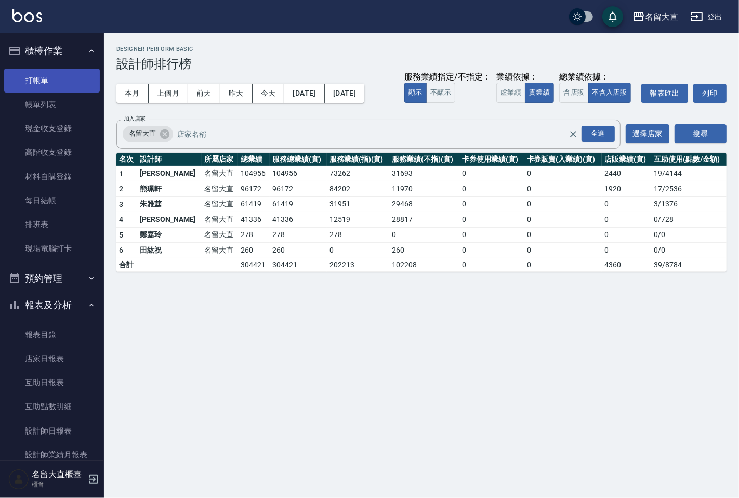
click at [34, 80] on link "打帳單" at bounding box center [52, 81] width 96 height 24
